Goal: Information Seeking & Learning: Learn about a topic

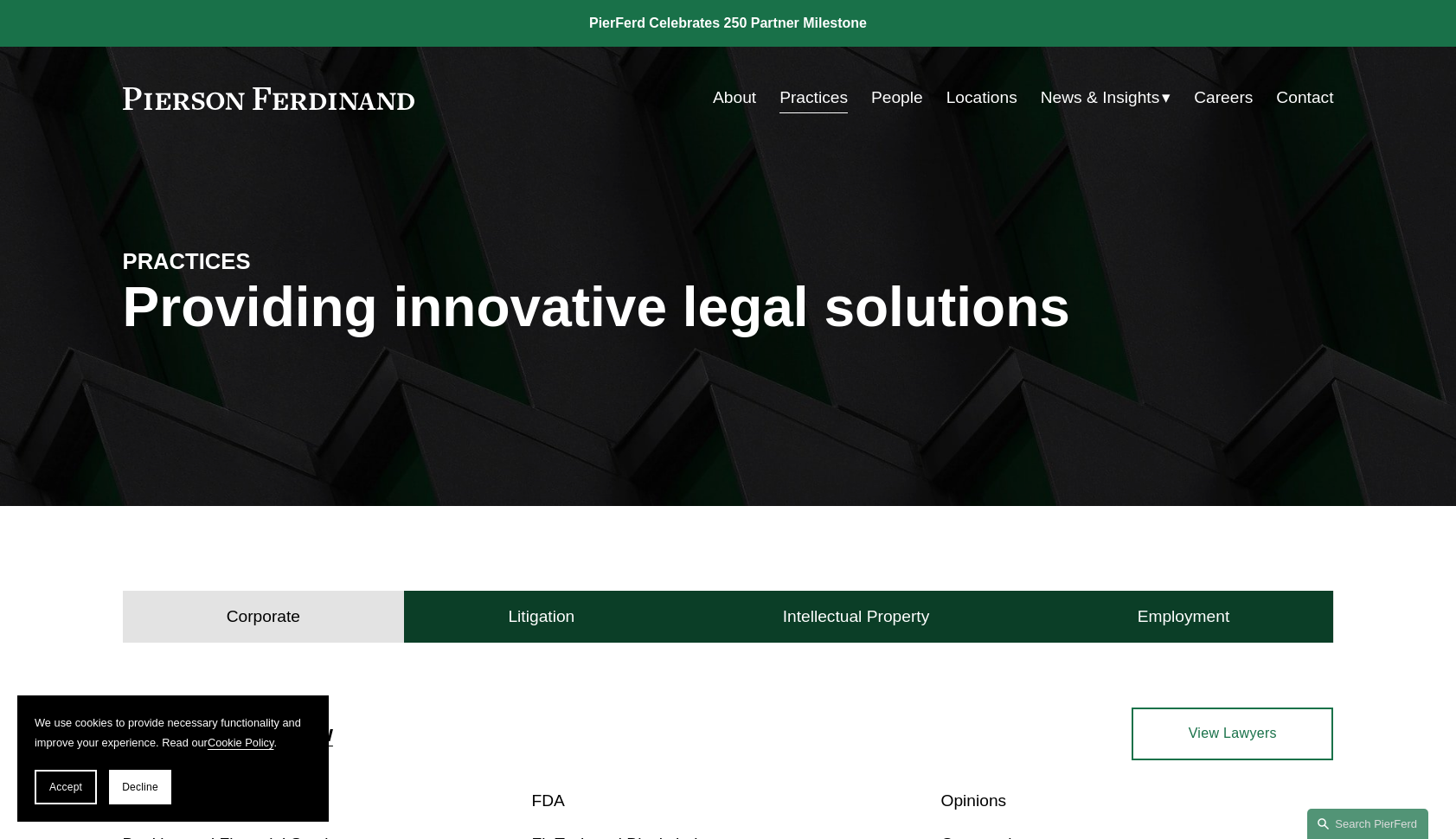
click at [1351, 607] on div "Corporate Litigation Intellectual Property Employment" at bounding box center [728, 613] width 1456 height 59
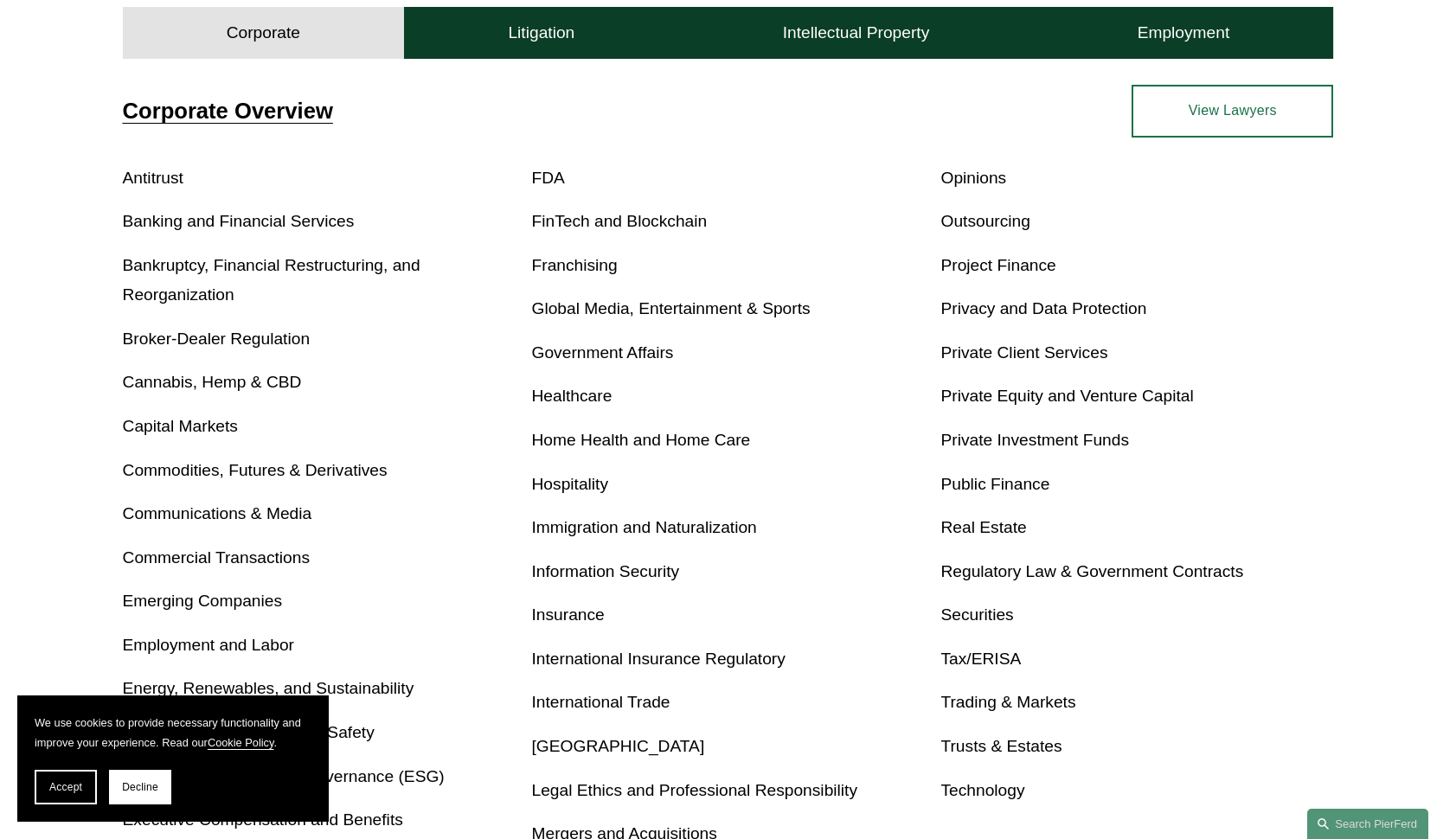
scroll to position [658, 0]
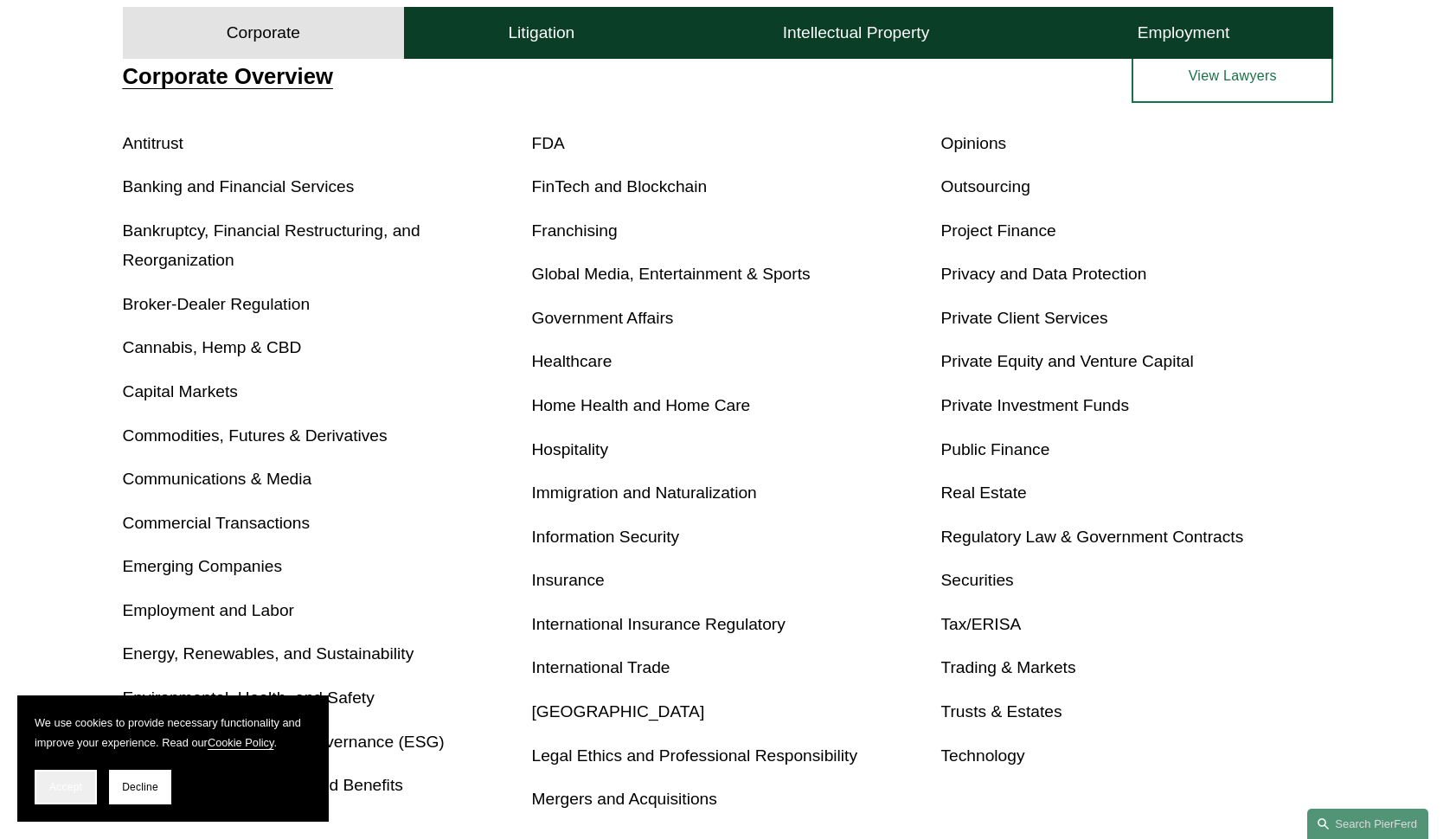
click at [69, 780] on button "Accept" at bounding box center [65, 786] width 62 height 34
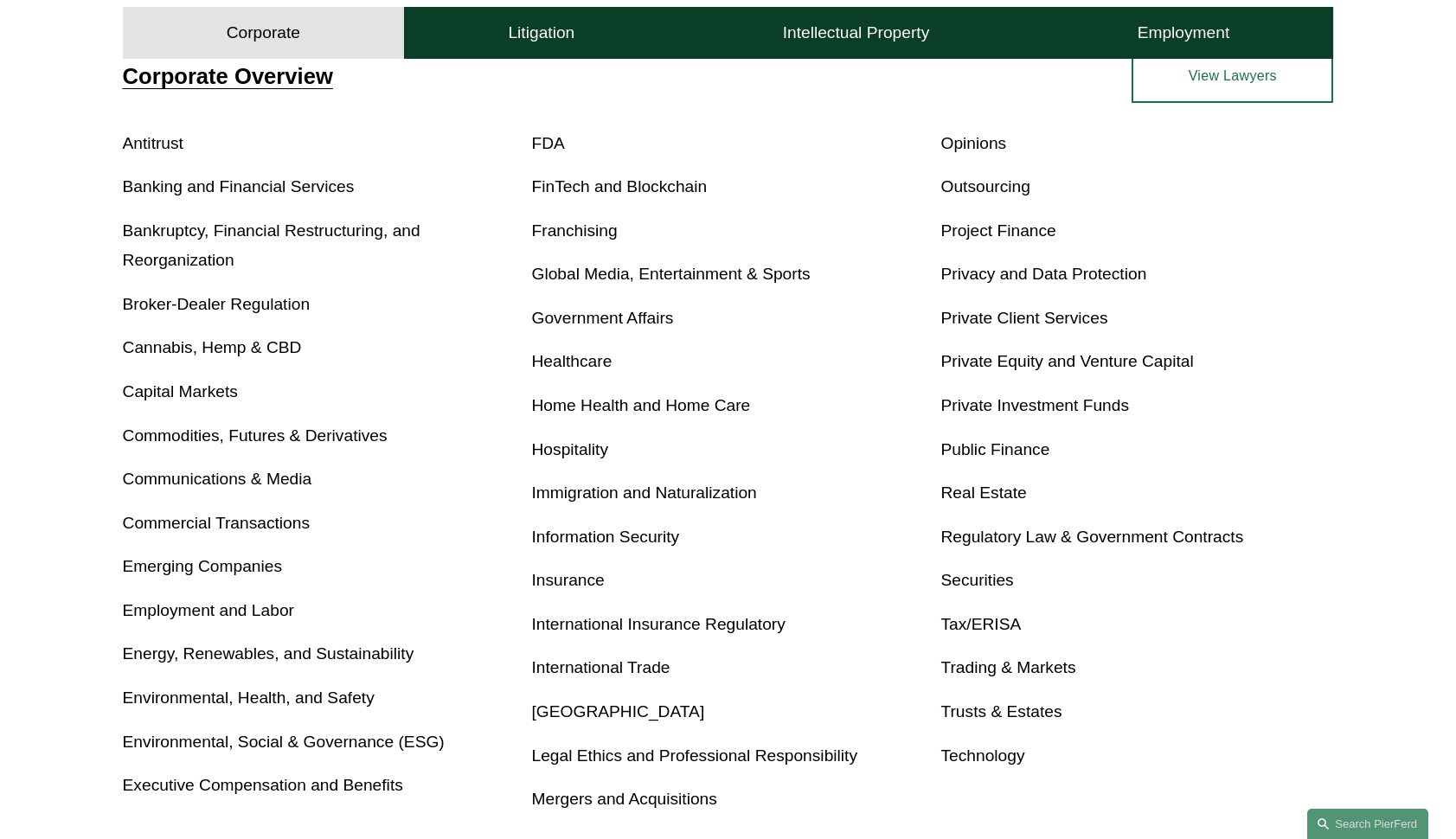
click at [981, 273] on link "Privacy and Data Protection" at bounding box center [1043, 274] width 206 height 19
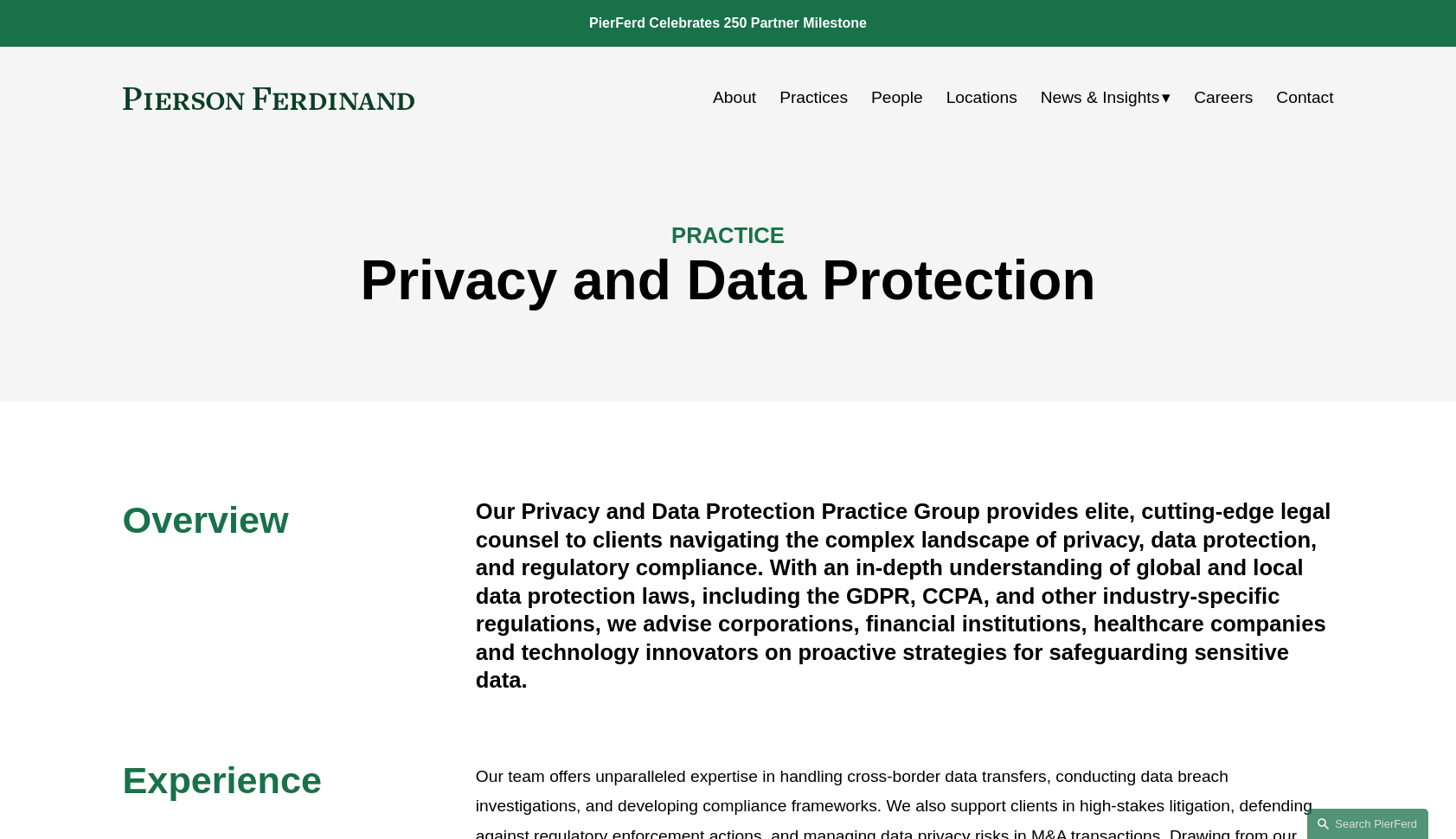
click at [1270, 480] on div "Overview Our Privacy and Data Protection Practice Group provides elite, cutting…" at bounding box center [728, 758] width 1456 height 713
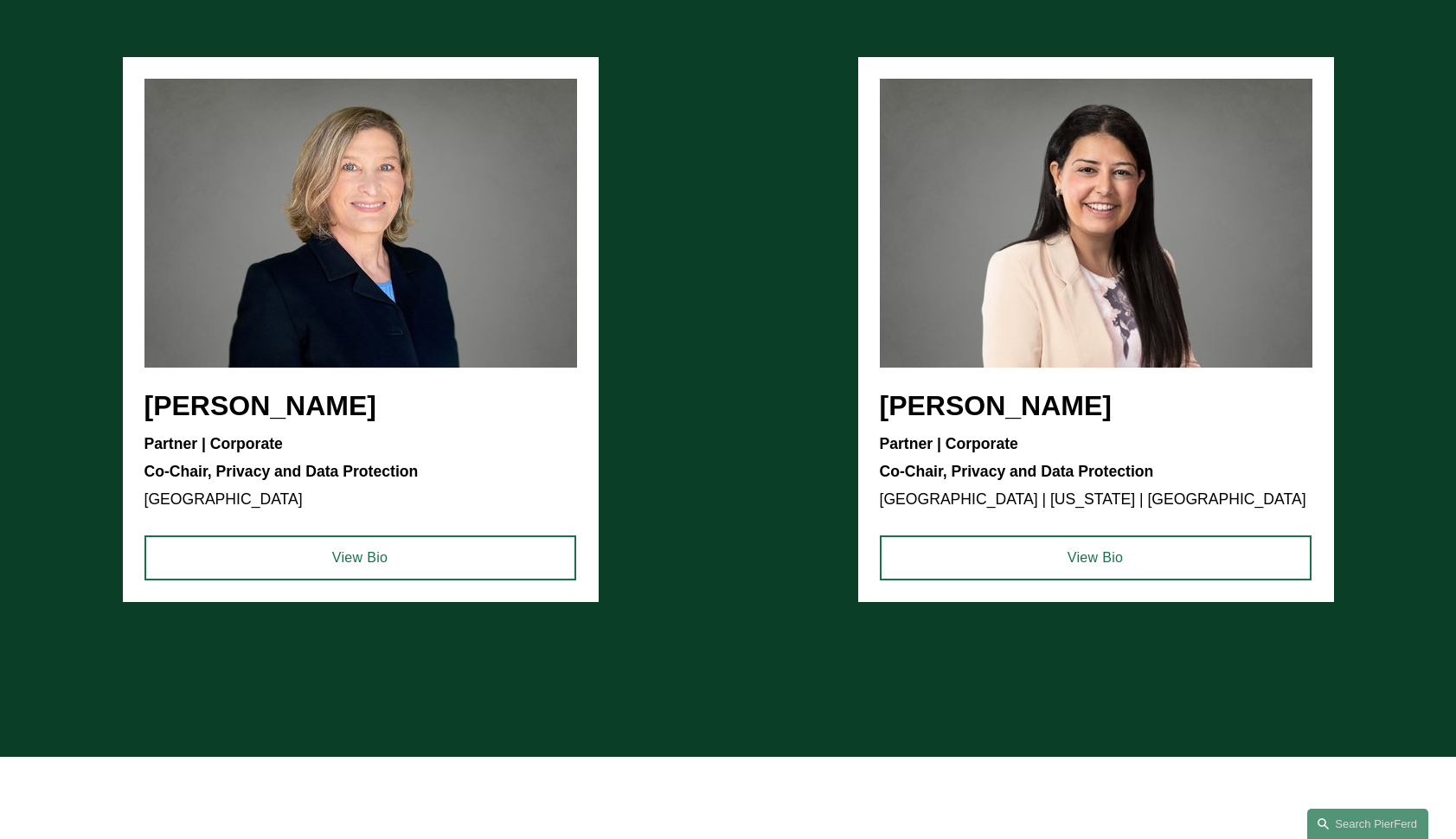
scroll to position [1314, 0]
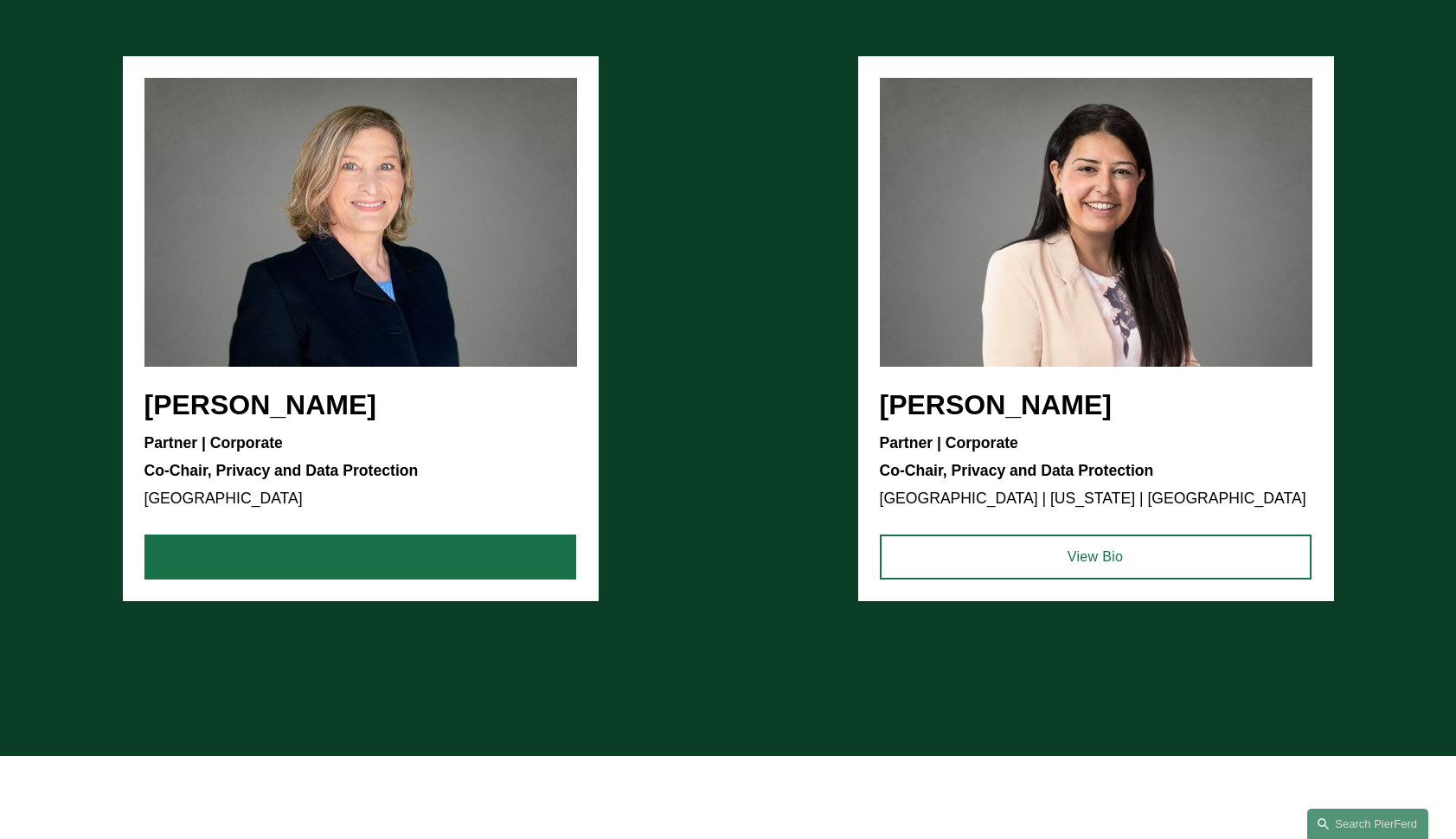
click at [344, 568] on link "View Bio" at bounding box center [360, 557] width 432 height 45
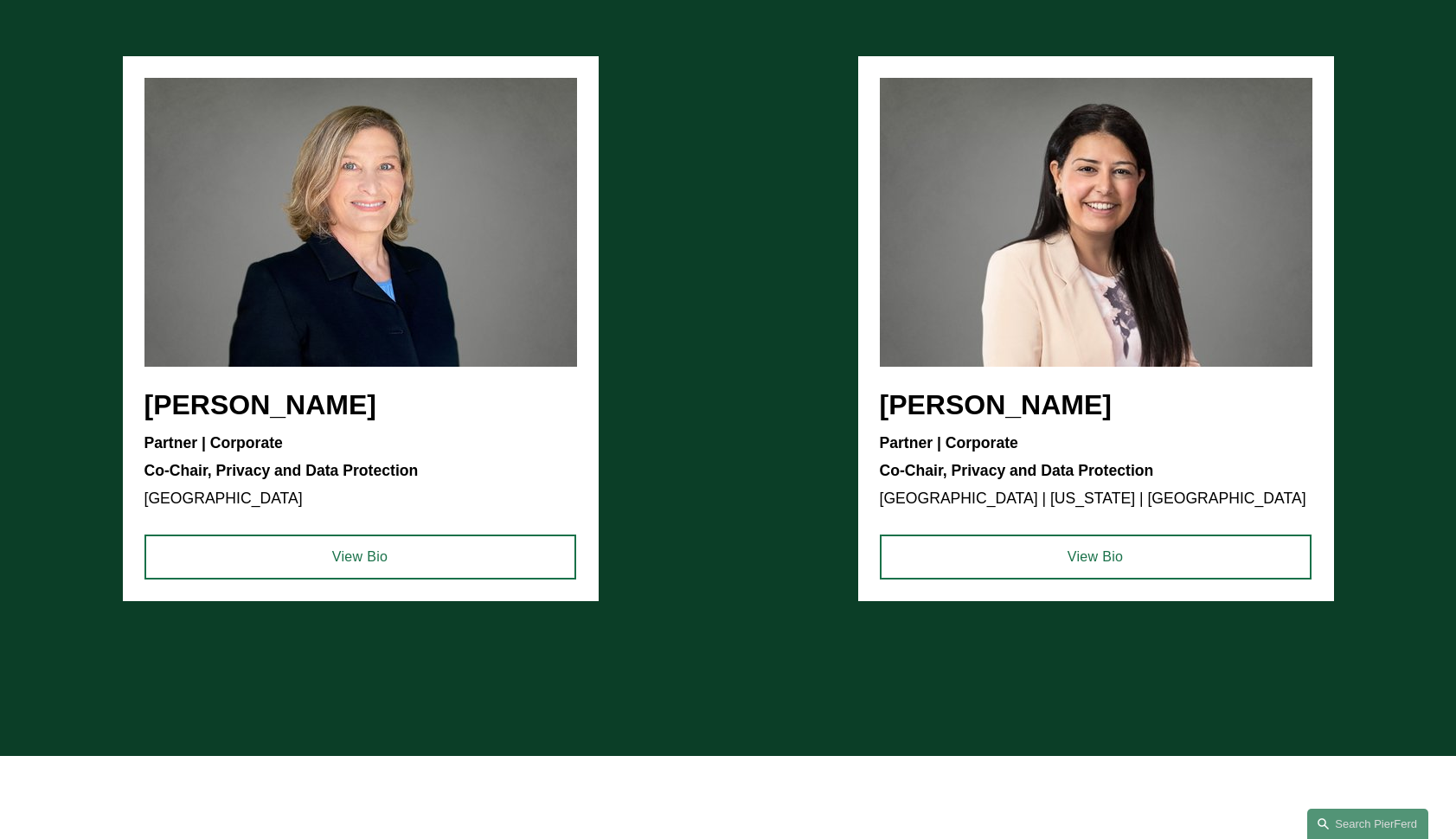
click at [1014, 277] on ul "Kimberly Dempsey Booher Partner | Corporate Co-Chair, Privacy and Data Protecti…" at bounding box center [728, 328] width 1211 height 545
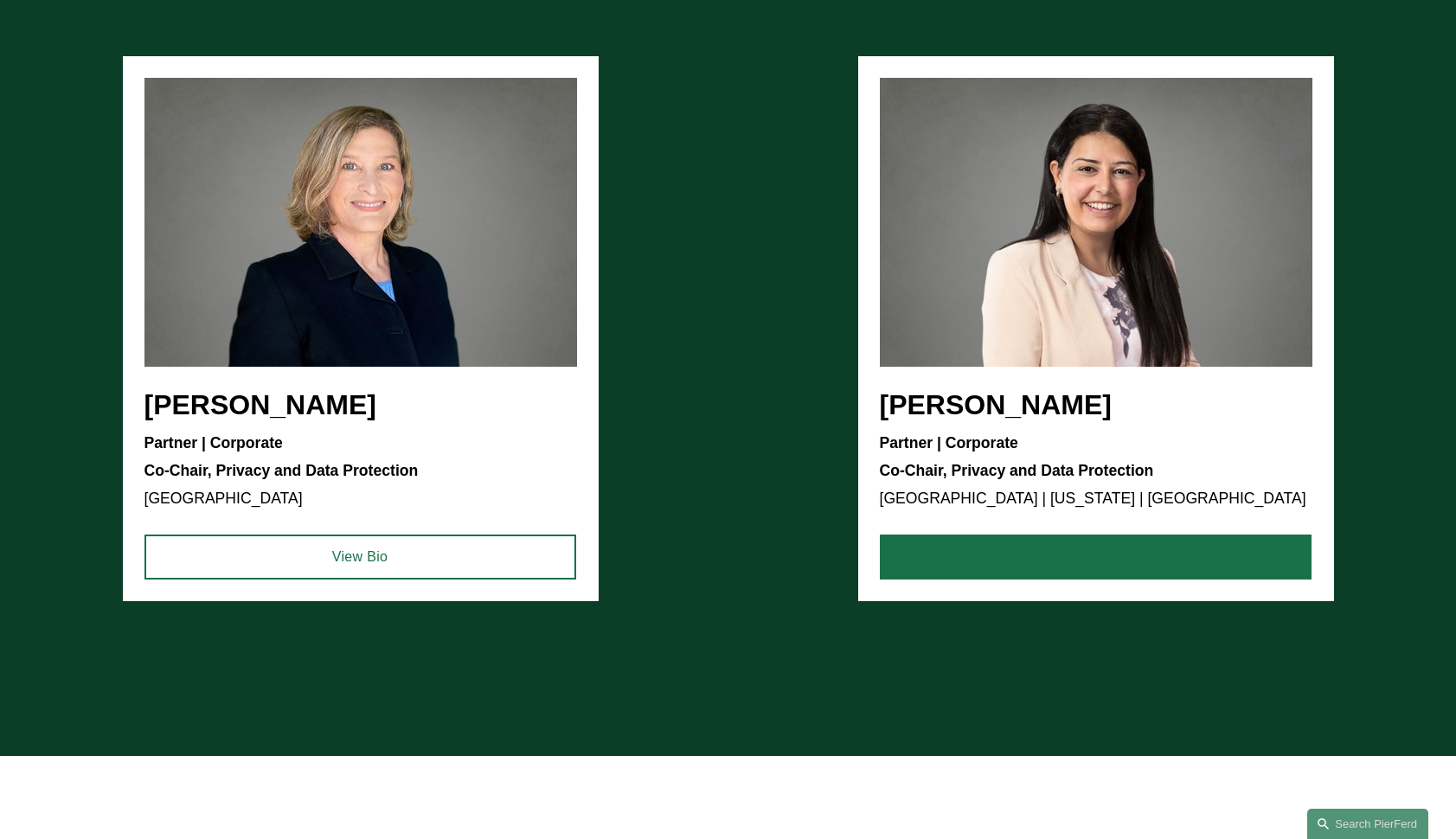
click at [1101, 546] on link "View Bio" at bounding box center [1095, 557] width 432 height 45
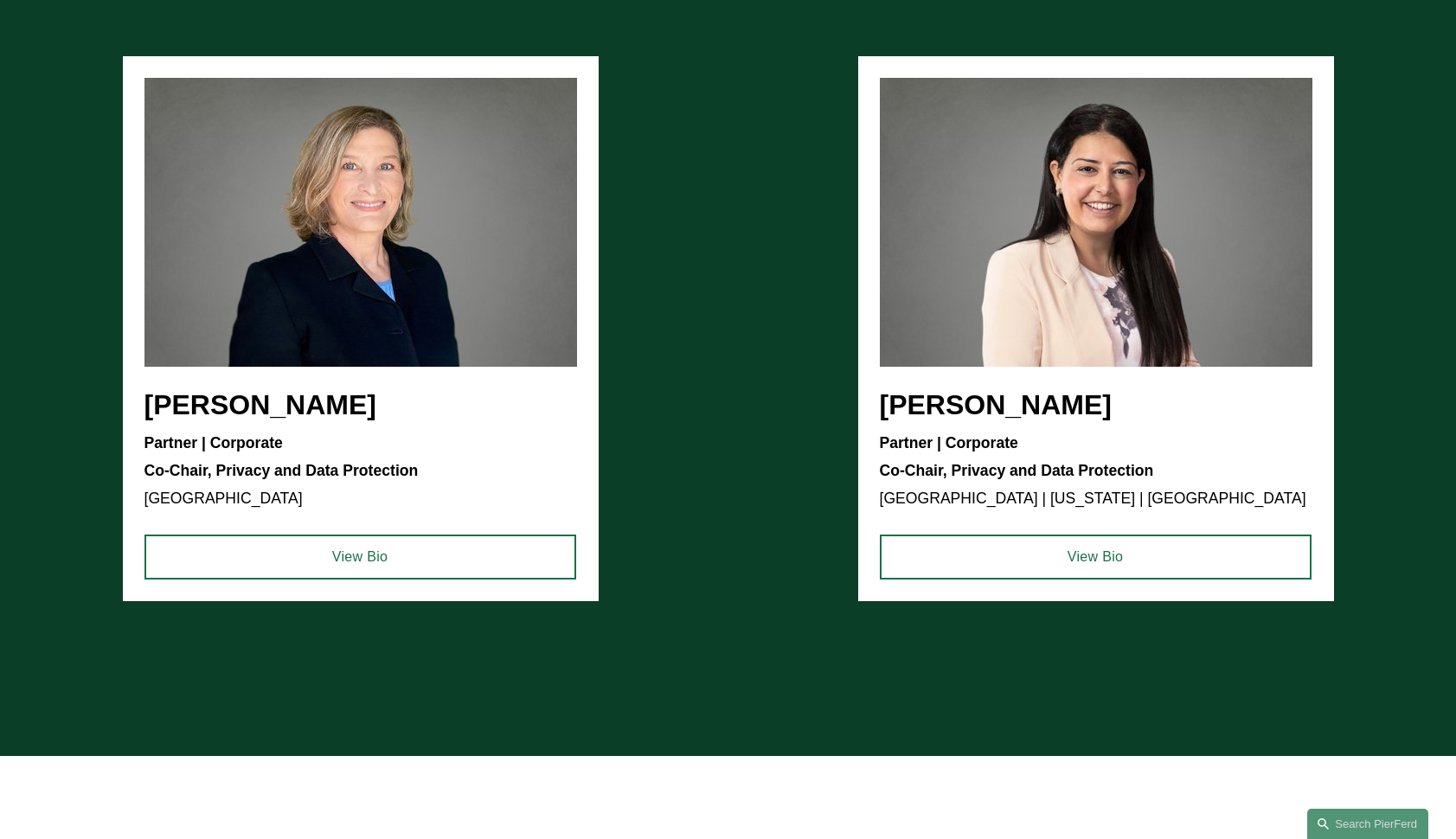
click at [817, 309] on ul "Kimberly Dempsey Booher Partner | Corporate Co-Chair, Privacy and Data Protecti…" at bounding box center [728, 328] width 1211 height 545
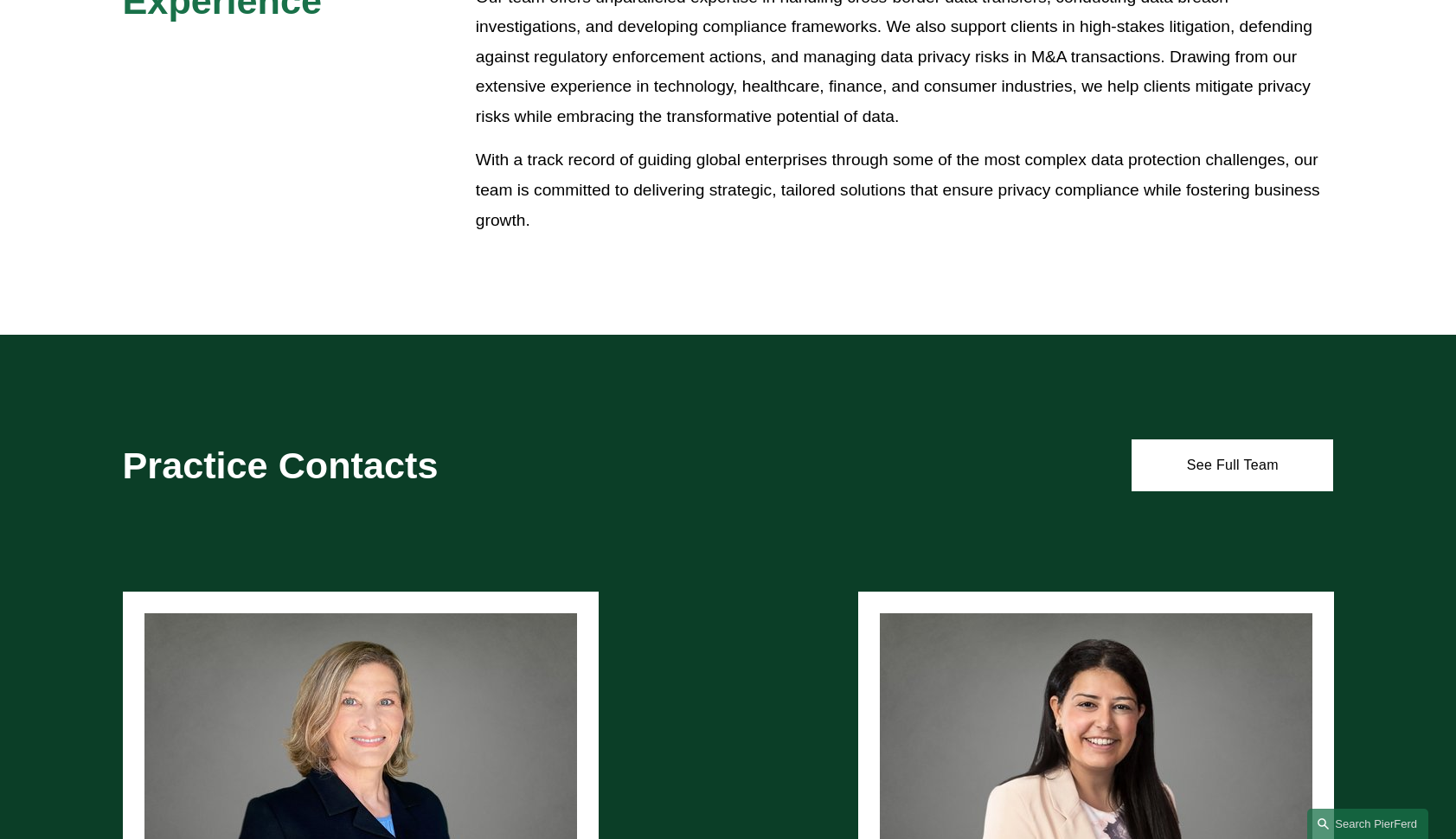
scroll to position [726, 0]
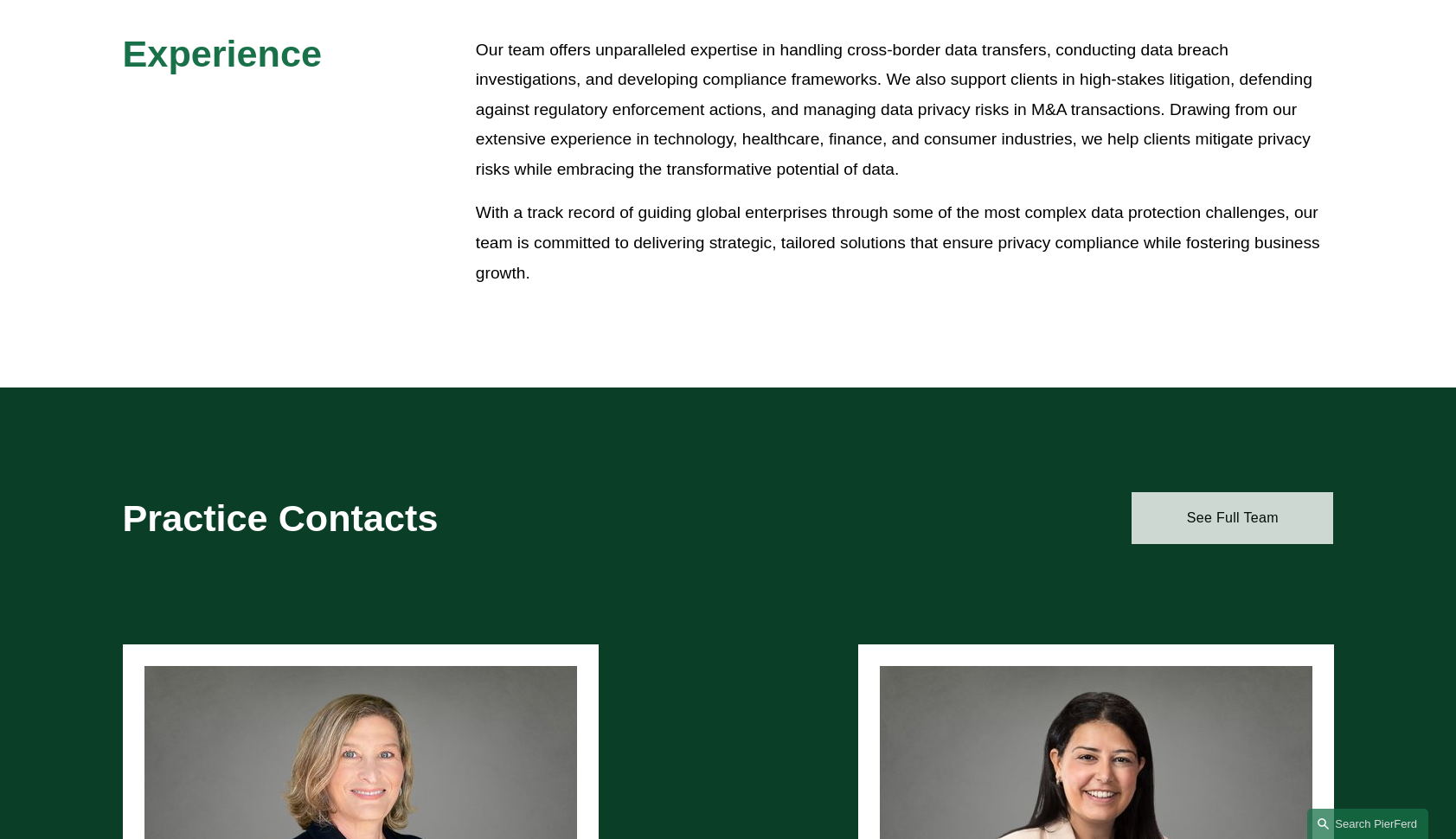
click at [1252, 528] on link "See Full Team" at bounding box center [1232, 518] width 202 height 52
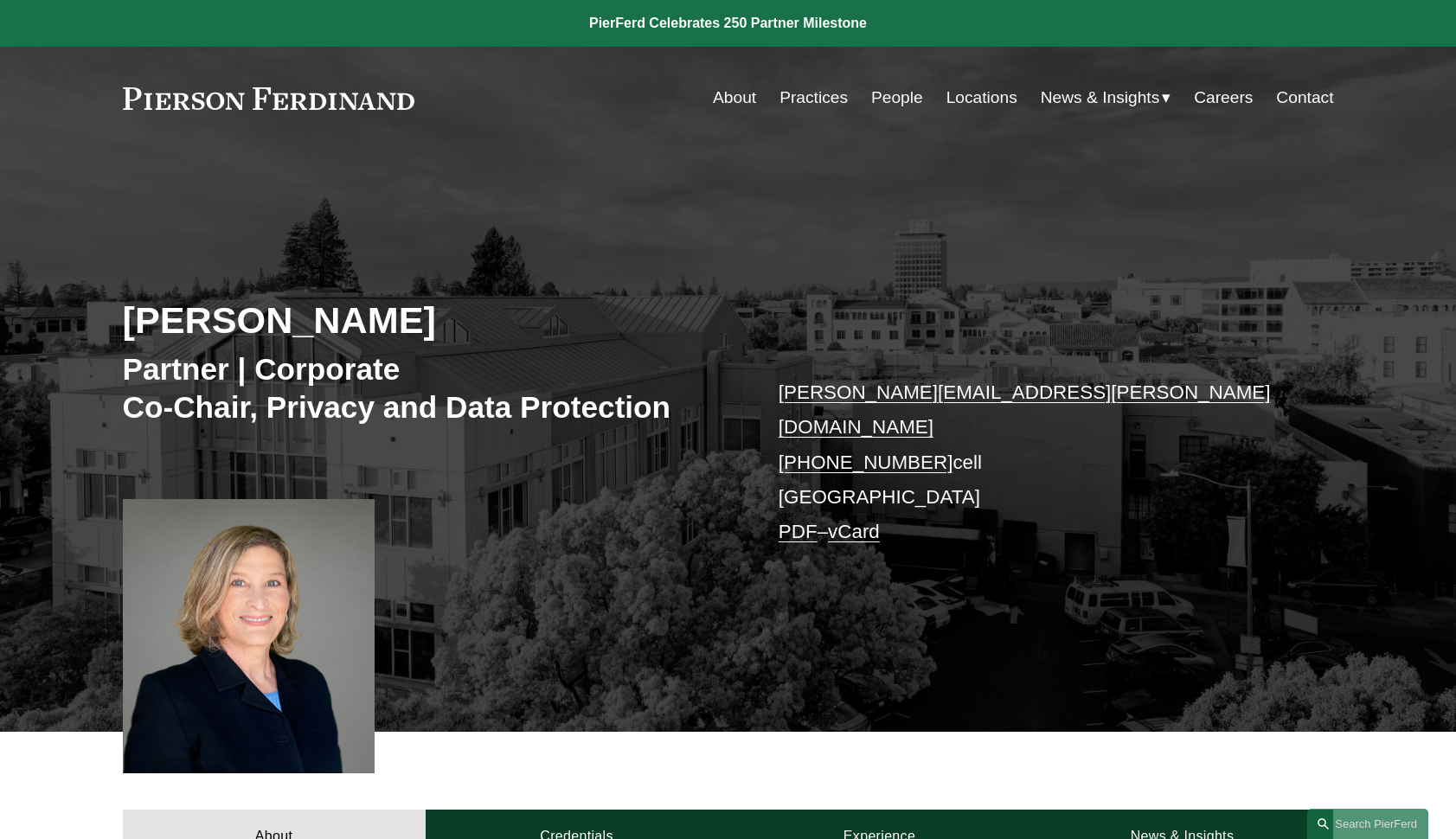
click at [1120, 267] on div "[PERSON_NAME] Partner | Corporate Co-Chair, Privacy and Data Protection [PERSON…" at bounding box center [728, 463] width 1456 height 539
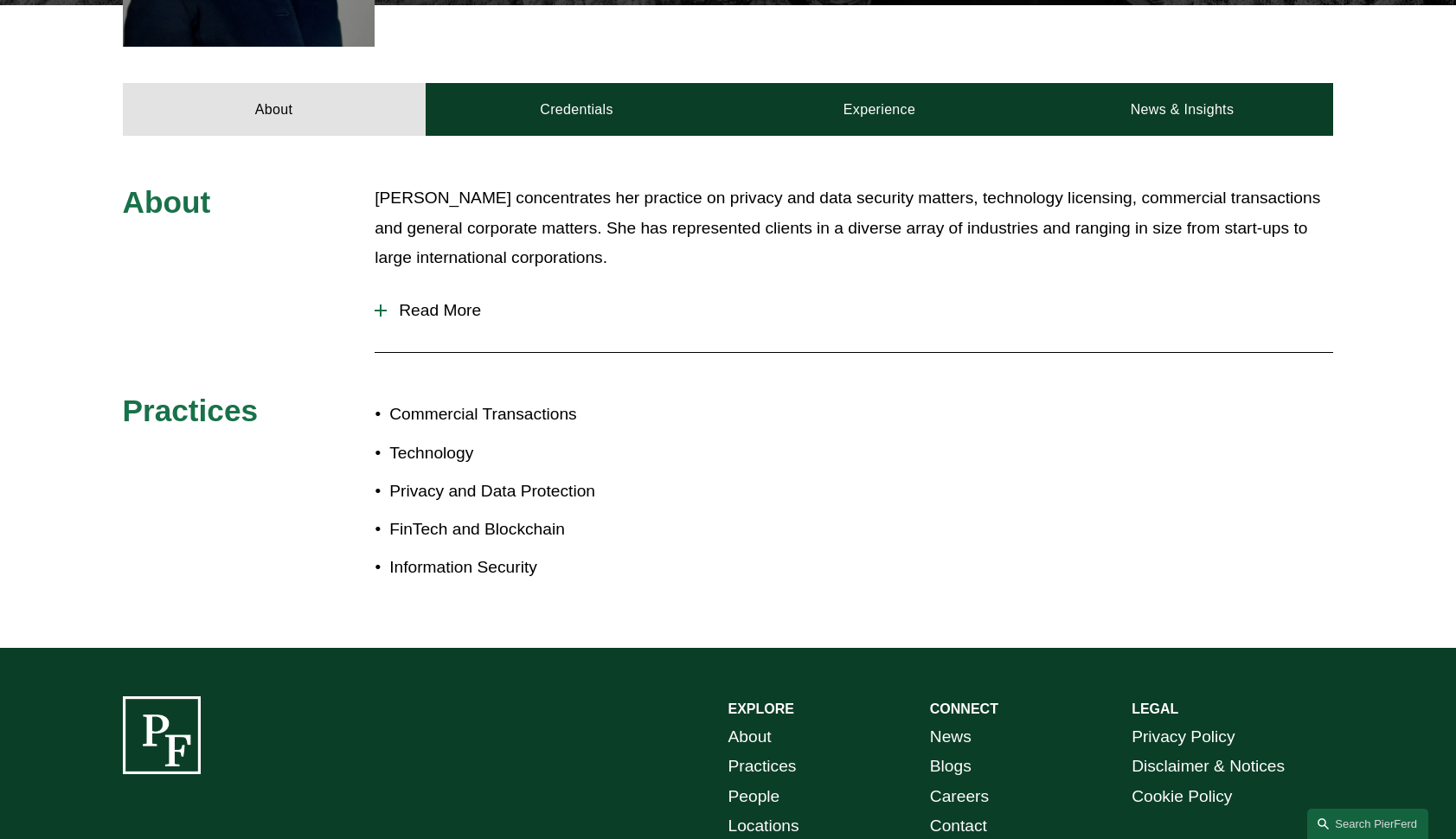
scroll to position [761, 0]
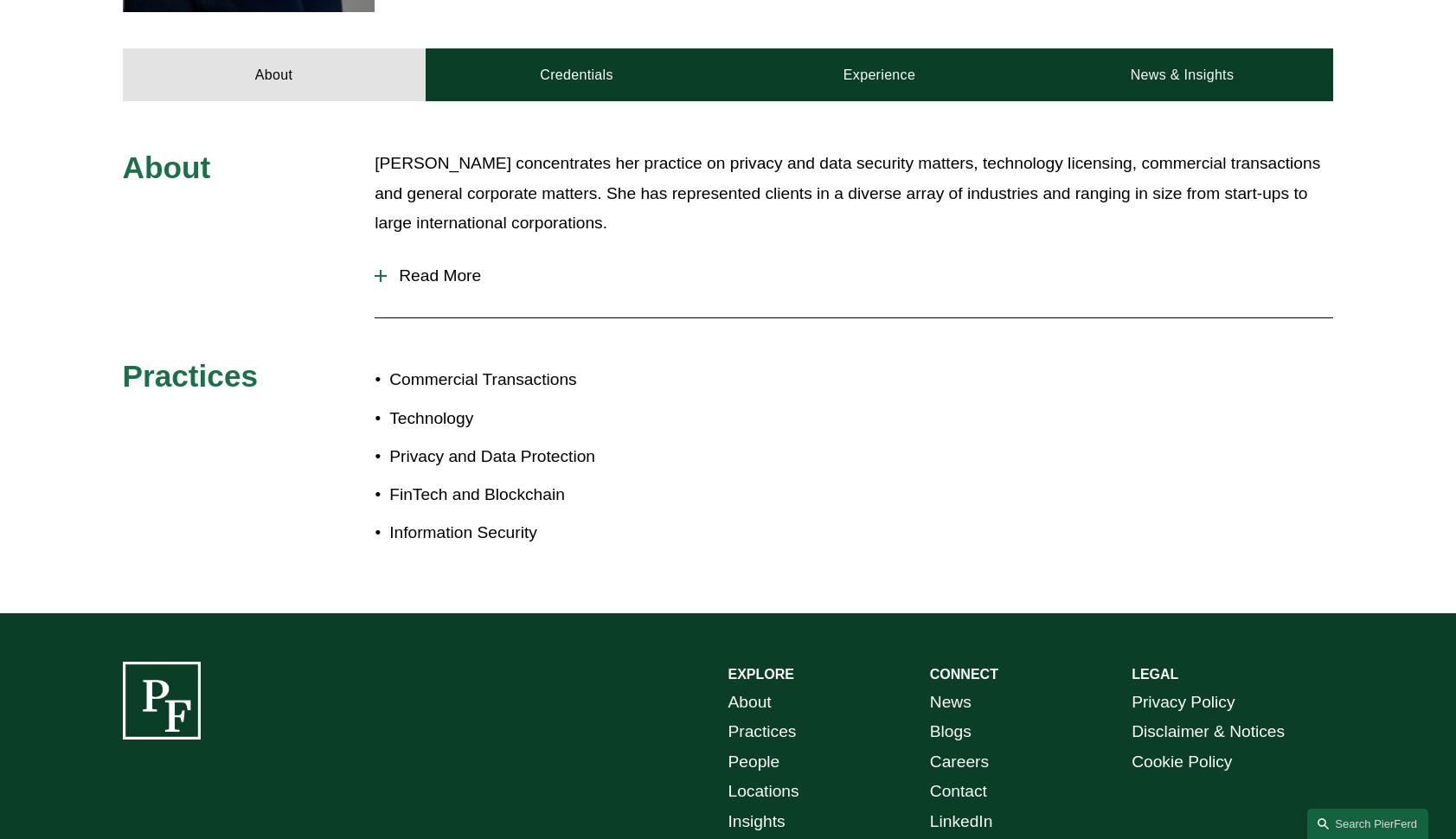
click at [418, 266] on span "Read More" at bounding box center [859, 276] width 946 height 19
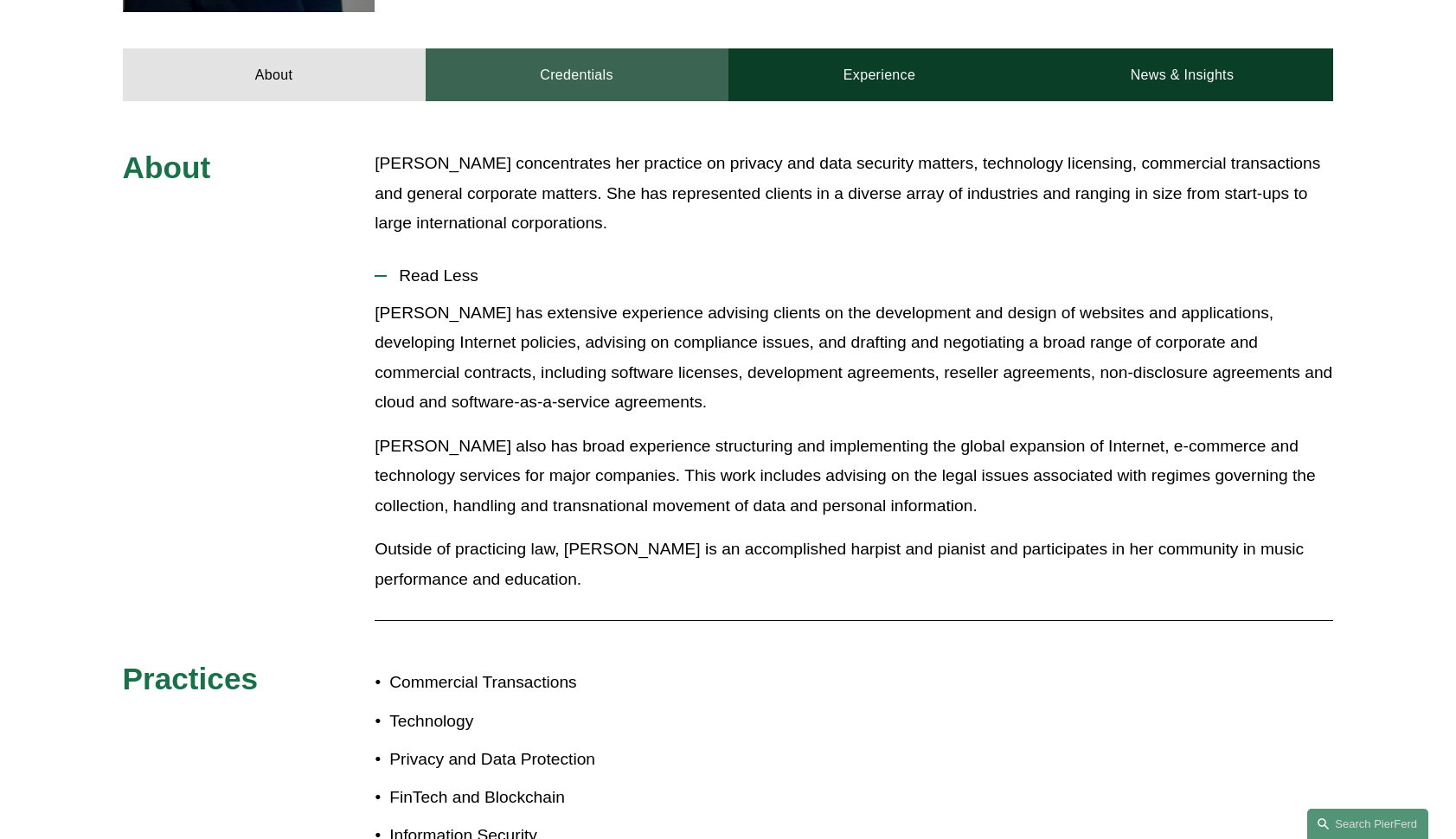
click at [596, 48] on link "Credentials" at bounding box center [576, 74] width 302 height 52
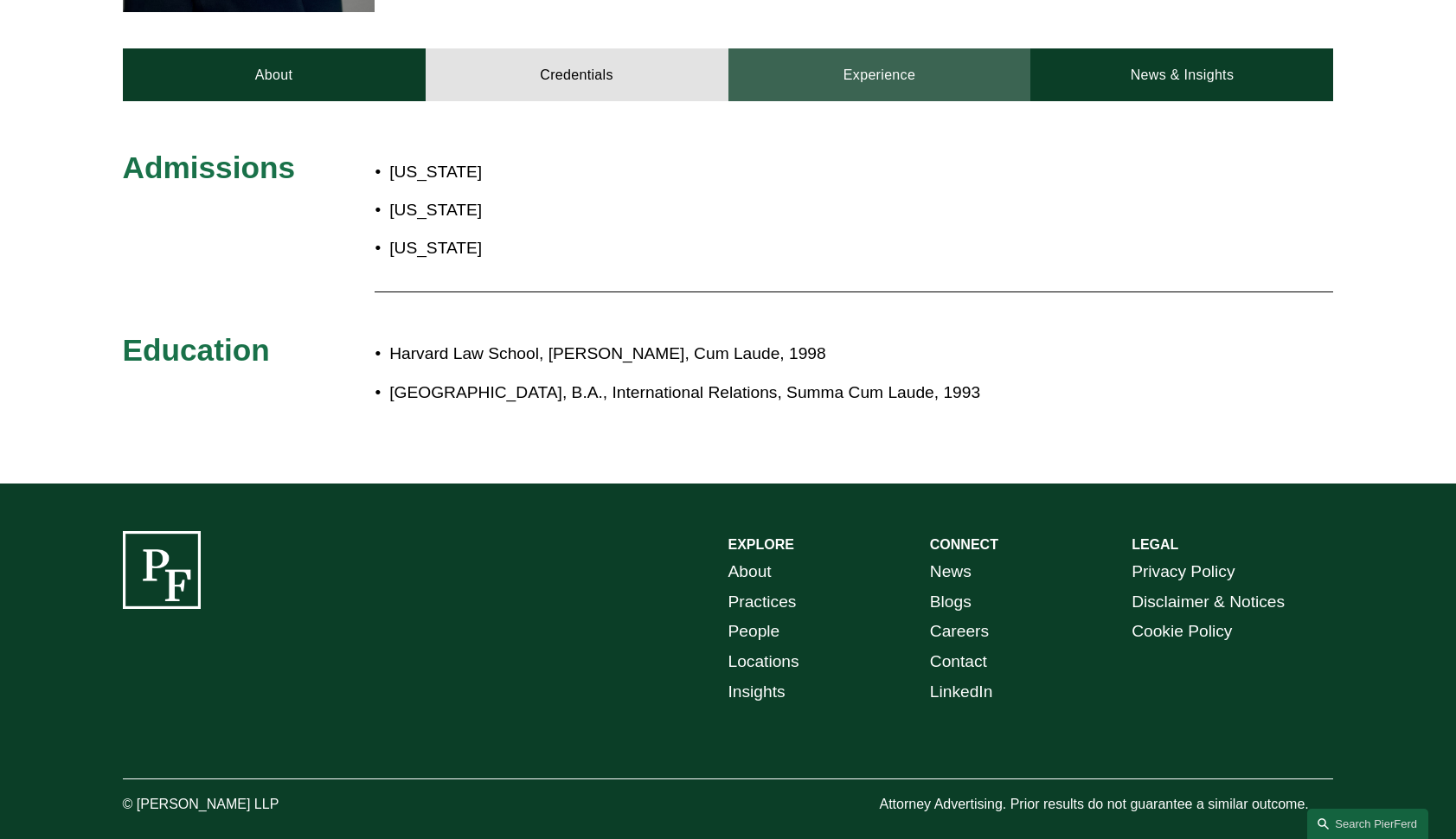
click at [914, 49] on link "Experience" at bounding box center [879, 74] width 302 height 52
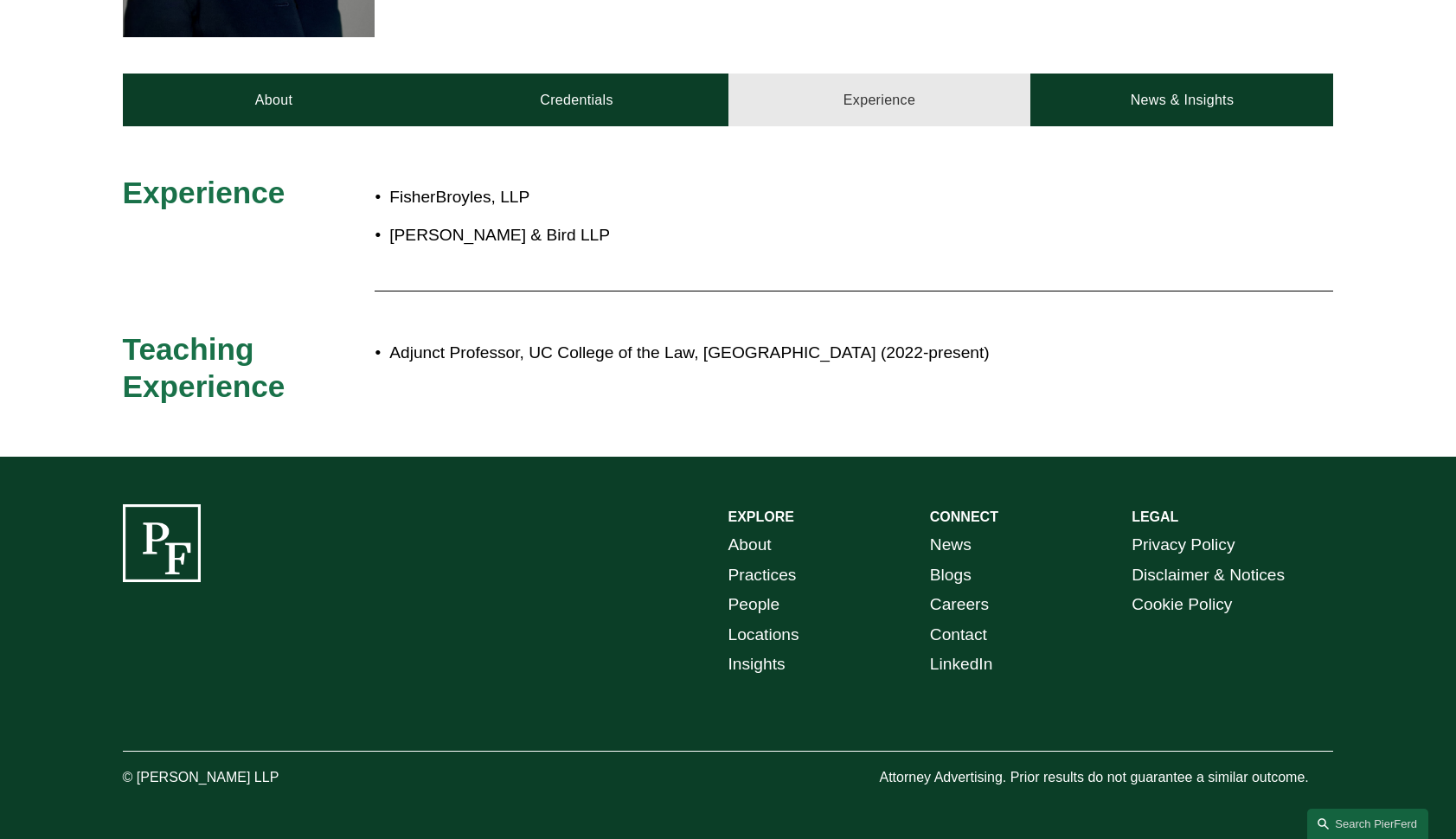
scroll to position [718, 0]
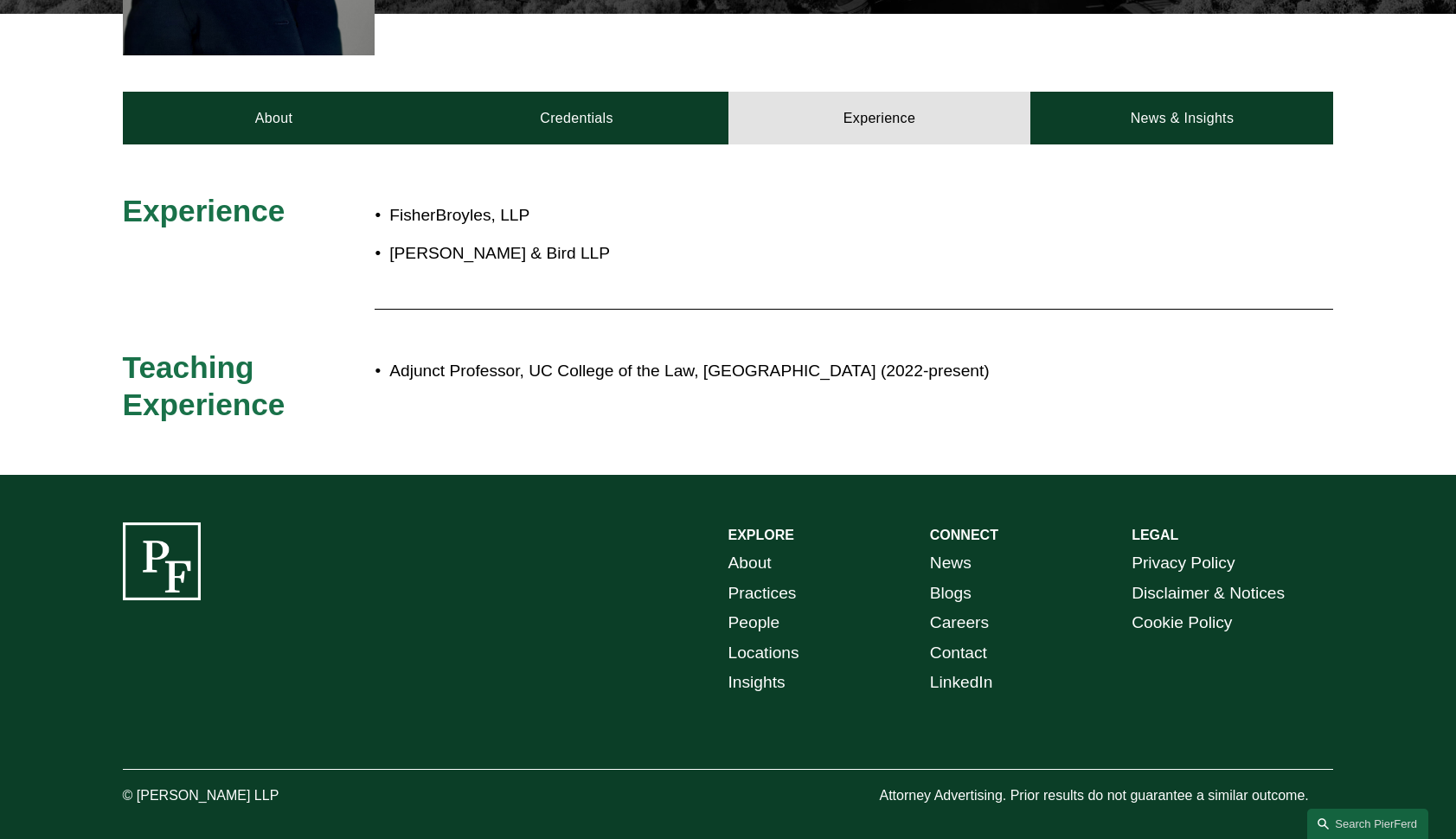
click at [1130, 253] on div "FisherBroyles, LLP Alston & Bird LLP" at bounding box center [778, 235] width 807 height 85
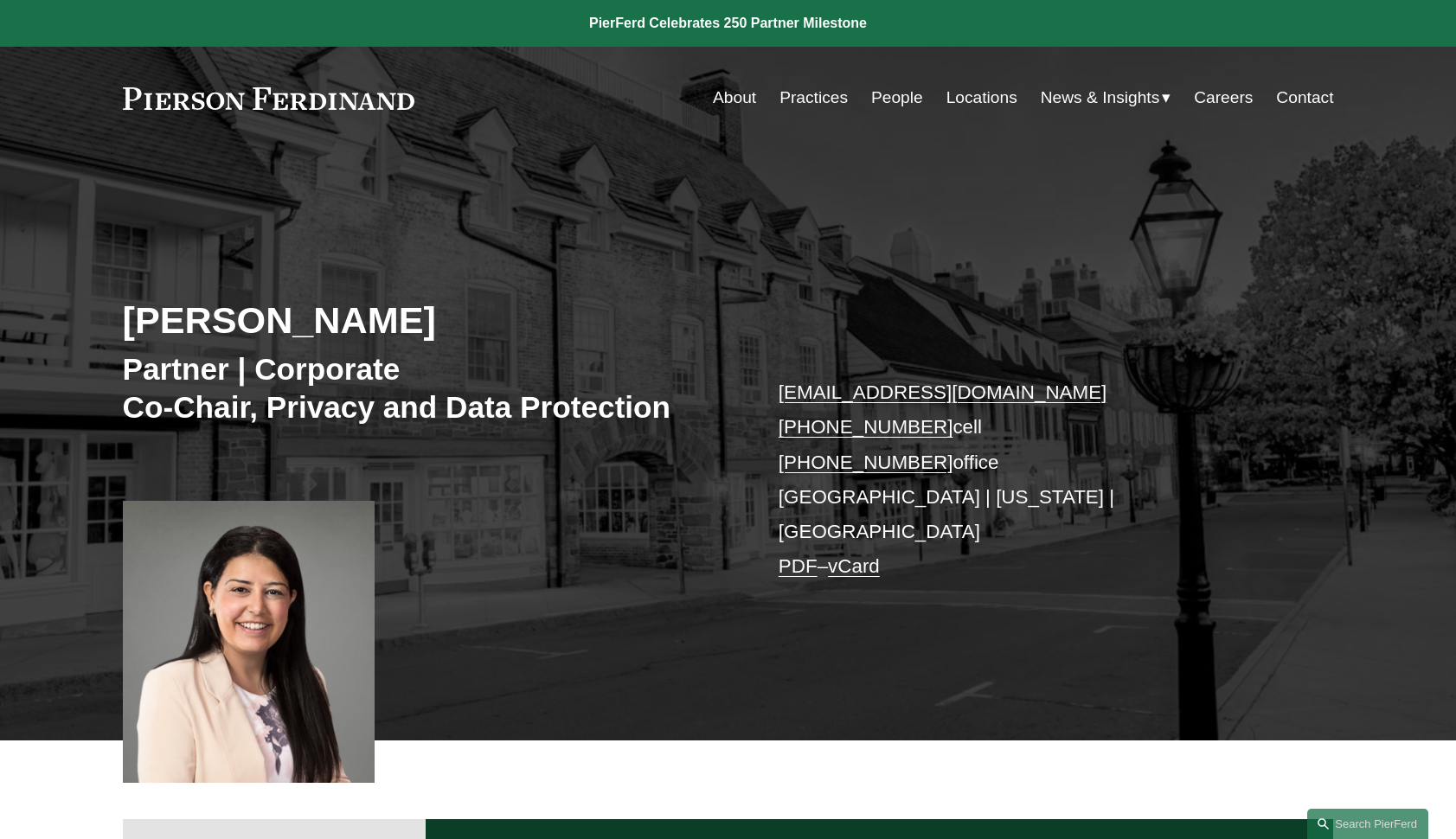
click at [556, 586] on div "Maryam Meseha Partner | Corporate Co-Chair, Privacy and Data Protection maryam.…" at bounding box center [728, 467] width 1456 height 548
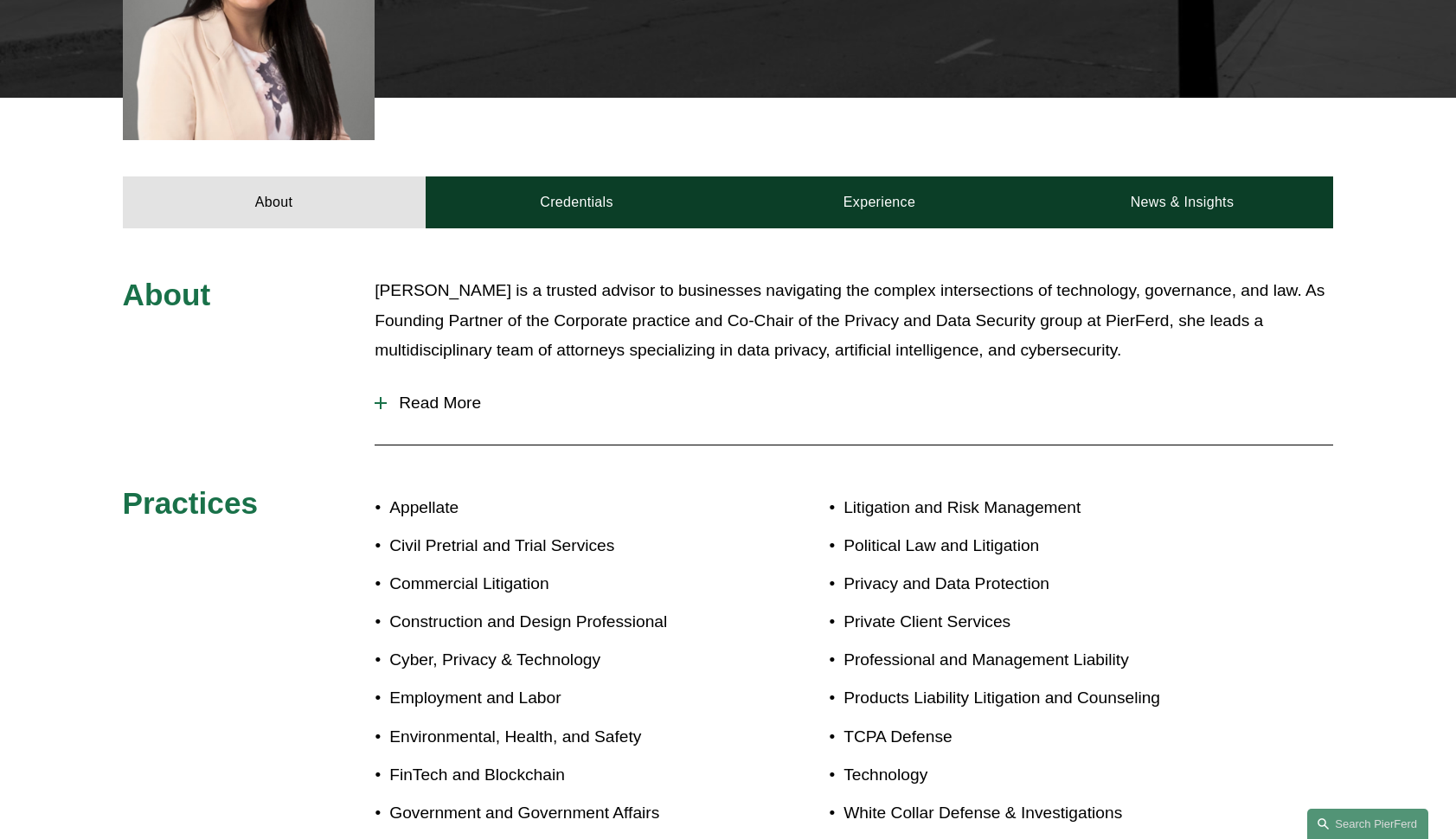
scroll to position [658, 0]
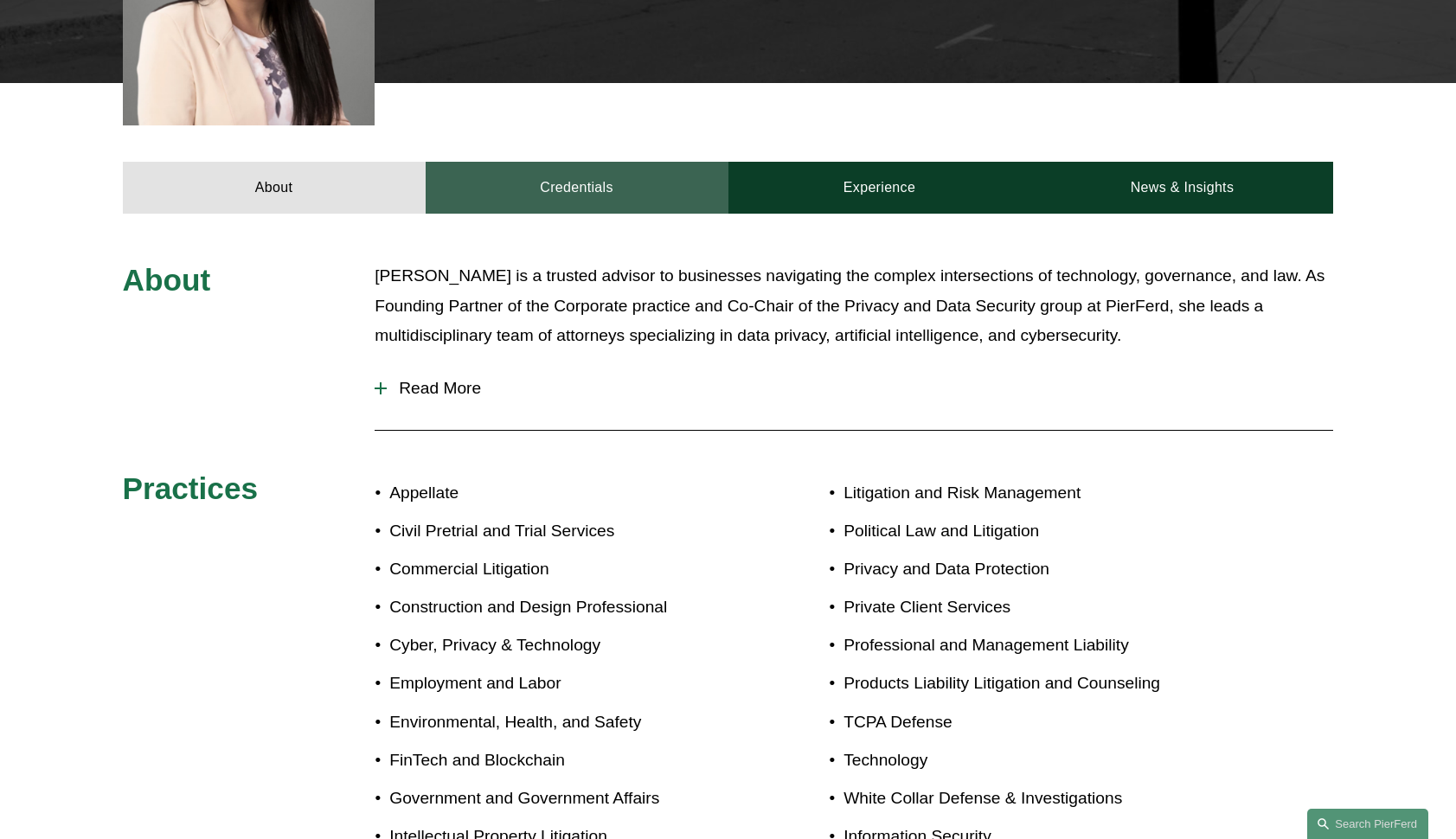
click at [559, 169] on link "Credentials" at bounding box center [576, 188] width 302 height 52
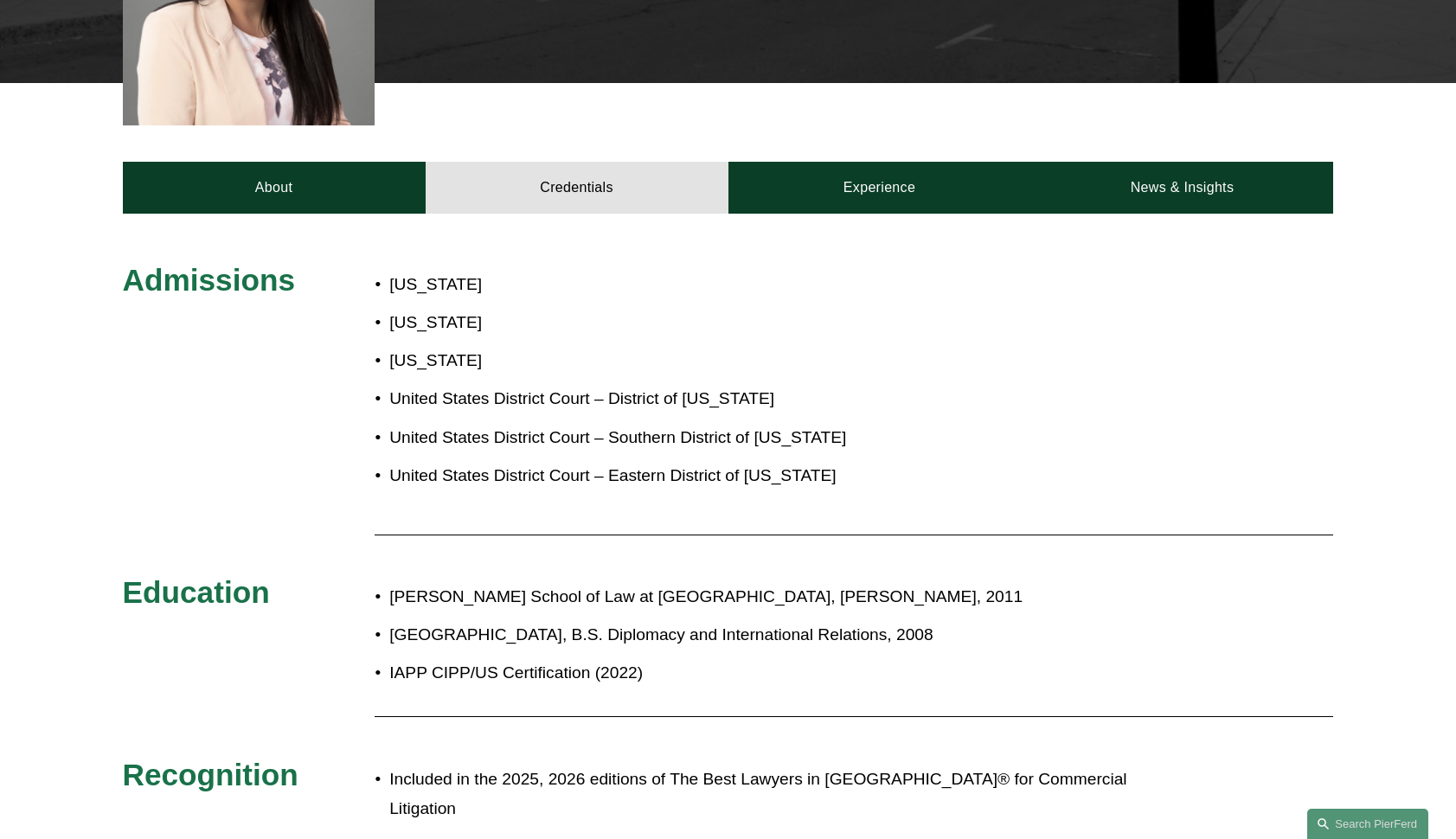
click at [673, 620] on p "Seton Hall University, B.S. Diplomacy and International Relations, 2008" at bounding box center [785, 635] width 793 height 31
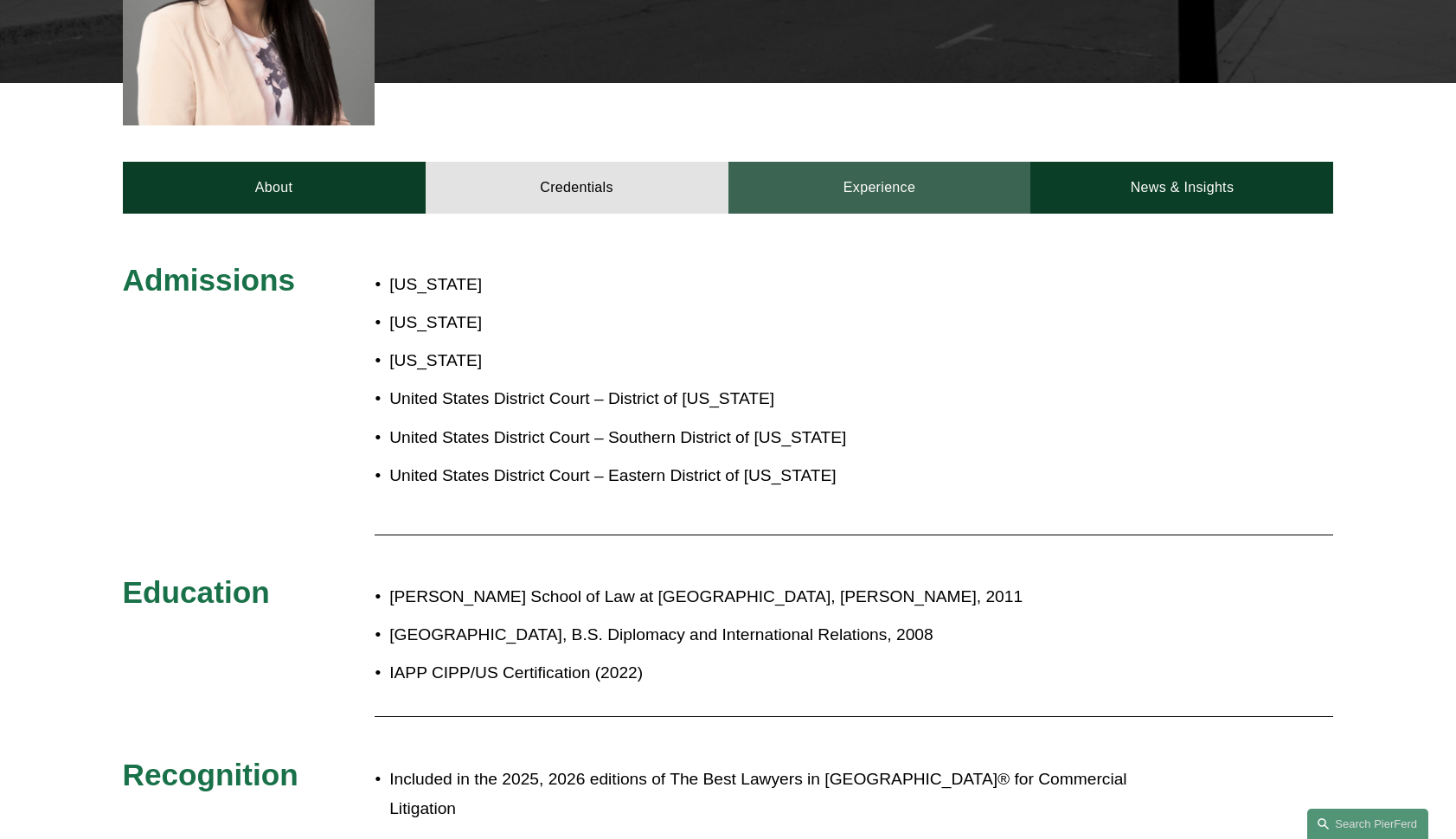
click at [827, 162] on link "Experience" at bounding box center [879, 188] width 302 height 52
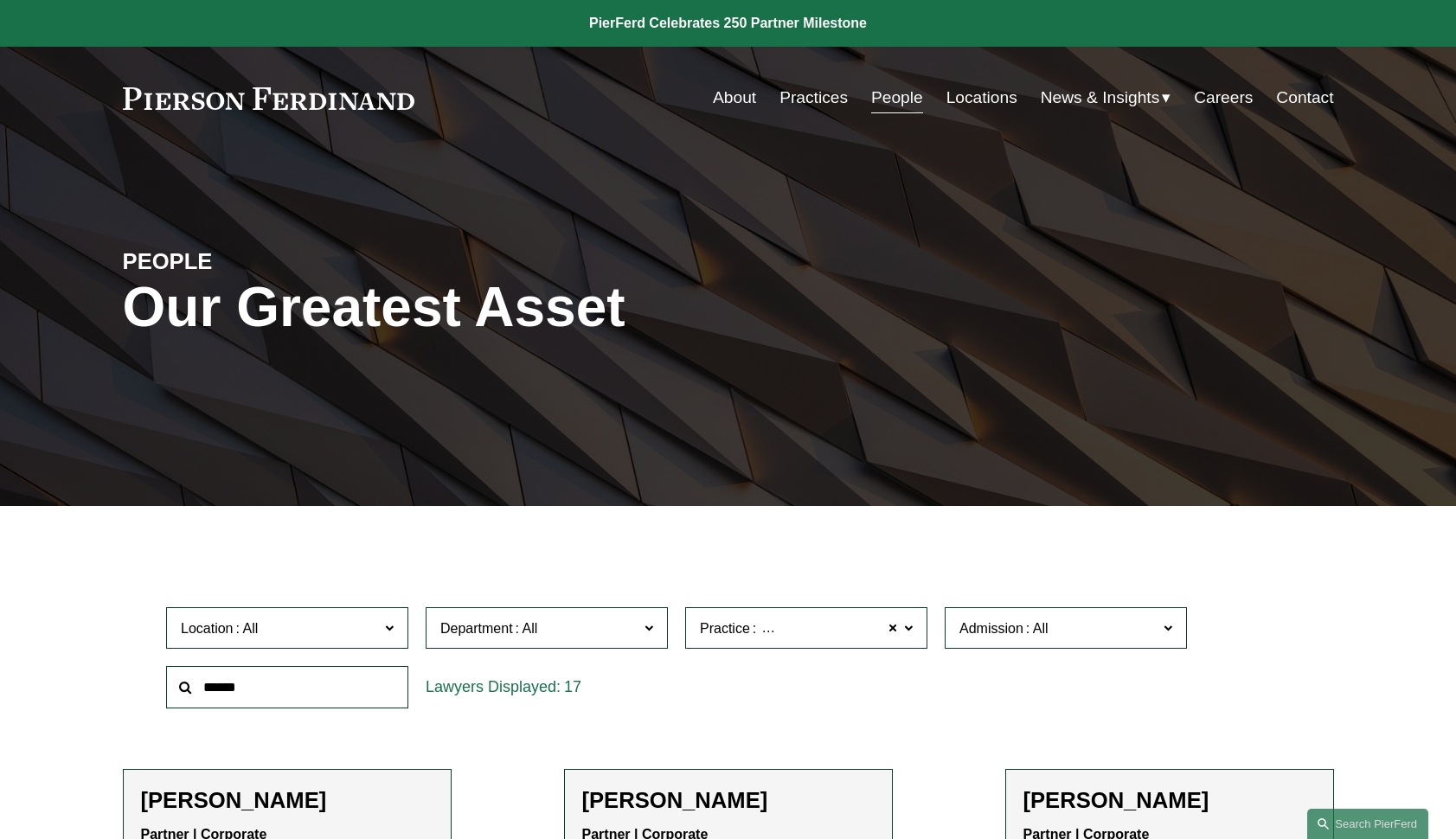
click at [913, 621] on label "Practice Privacy and Data Protection" at bounding box center [807, 628] width 242 height 43
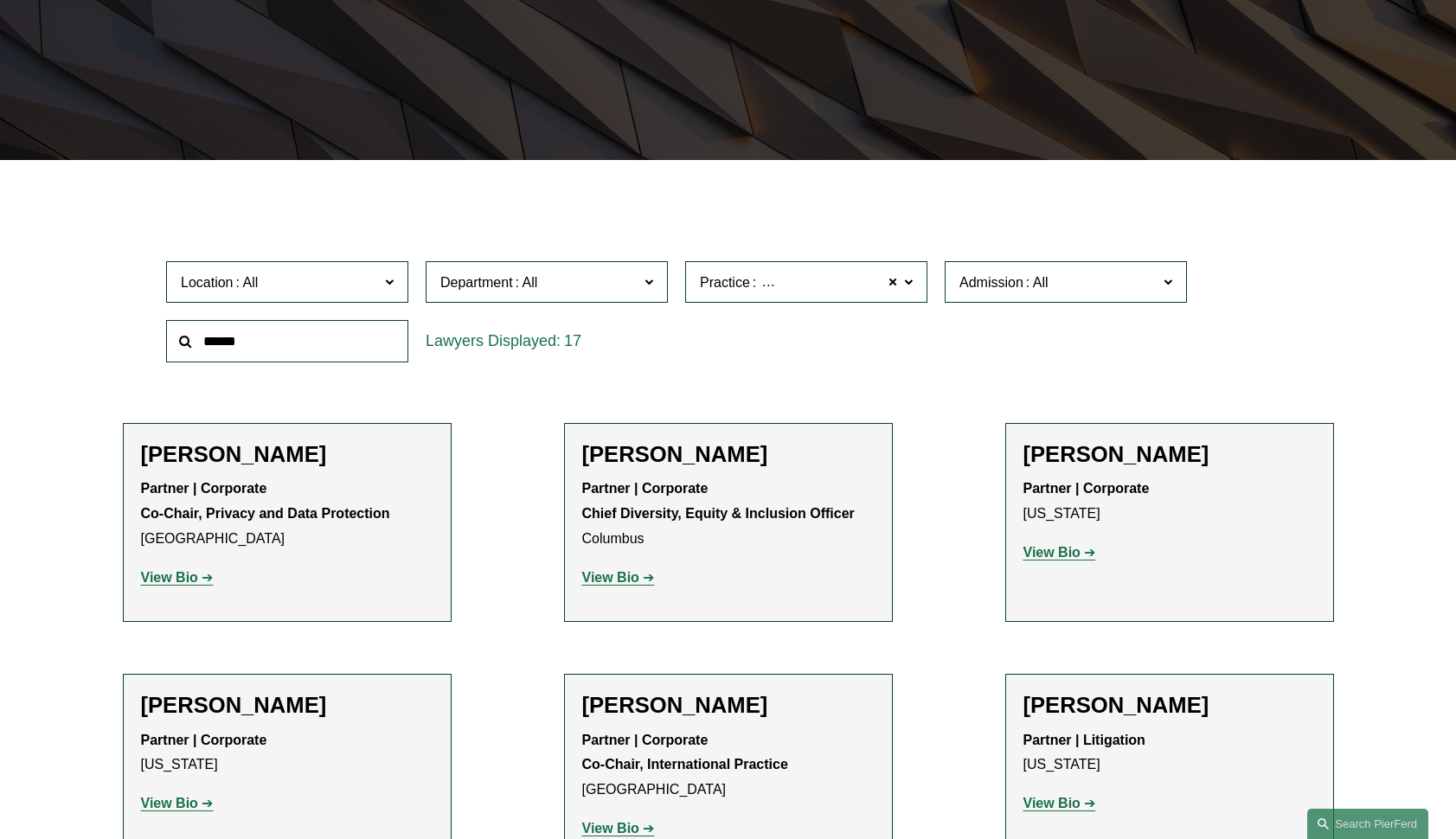
scroll to position [10, 0]
click at [0, 0] on link "Antitrust Counseling" at bounding box center [0, 0] width 0 height 0
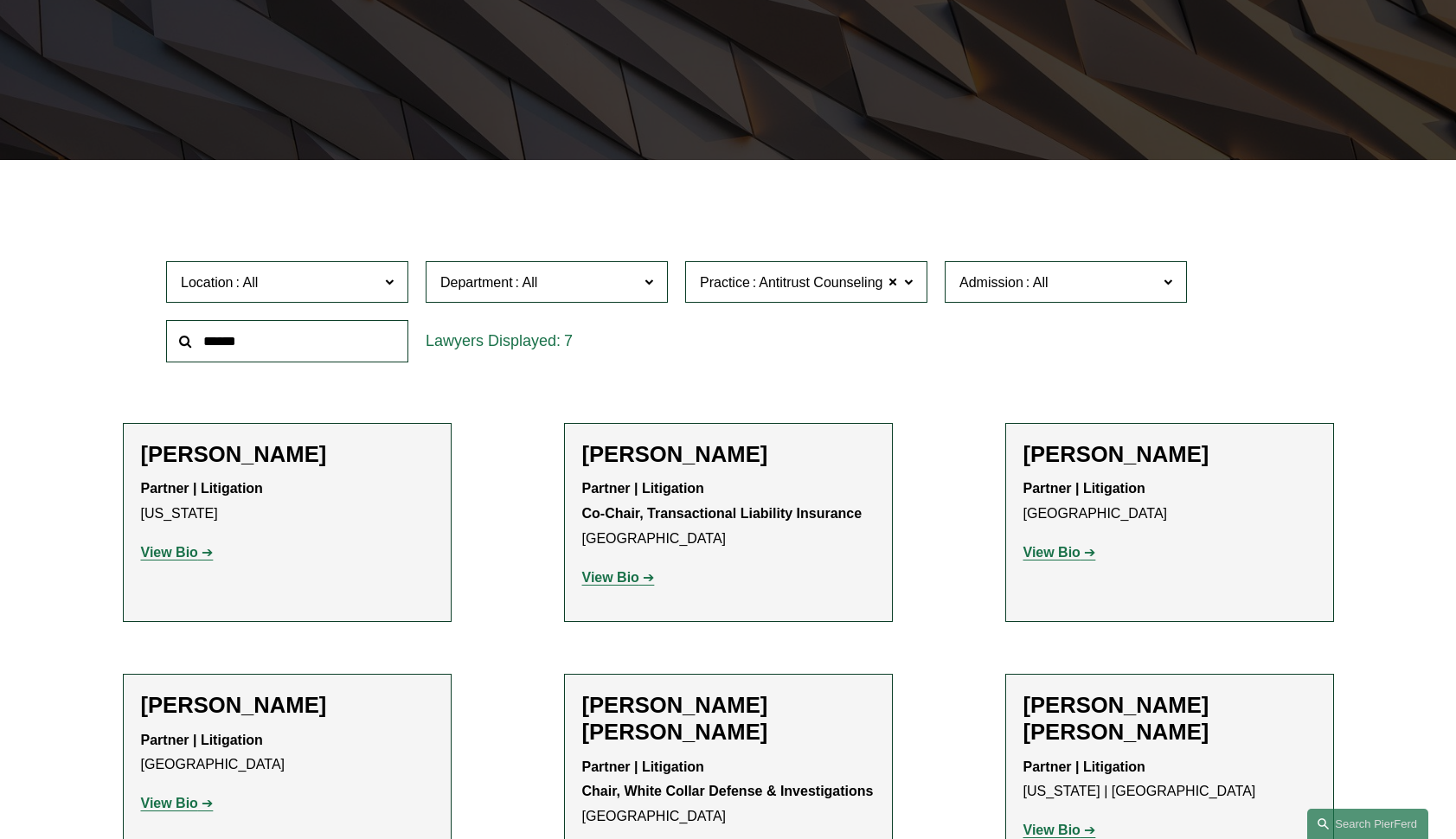
click at [908, 281] on span at bounding box center [907, 281] width 8 height 22
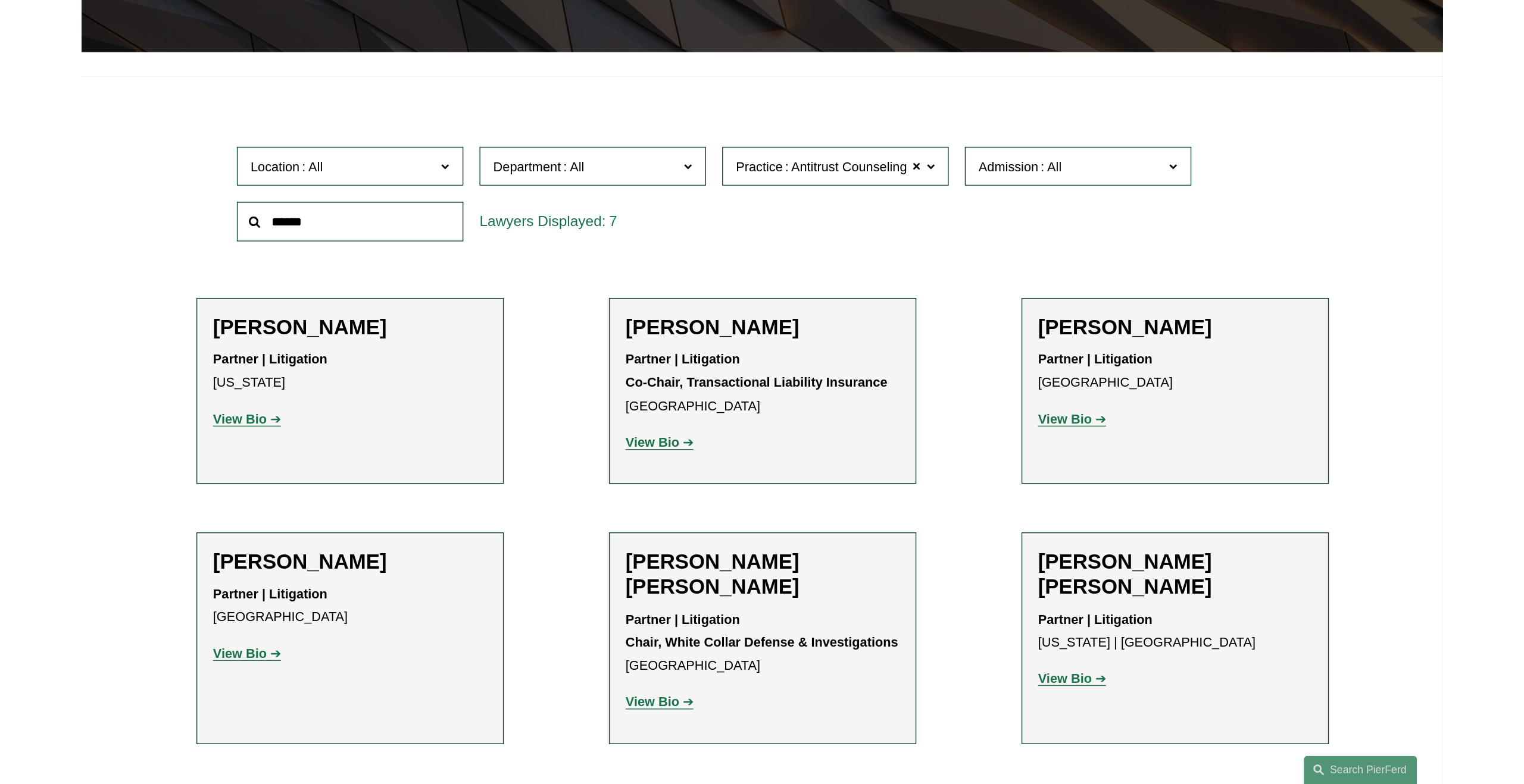
scroll to position [333, 0]
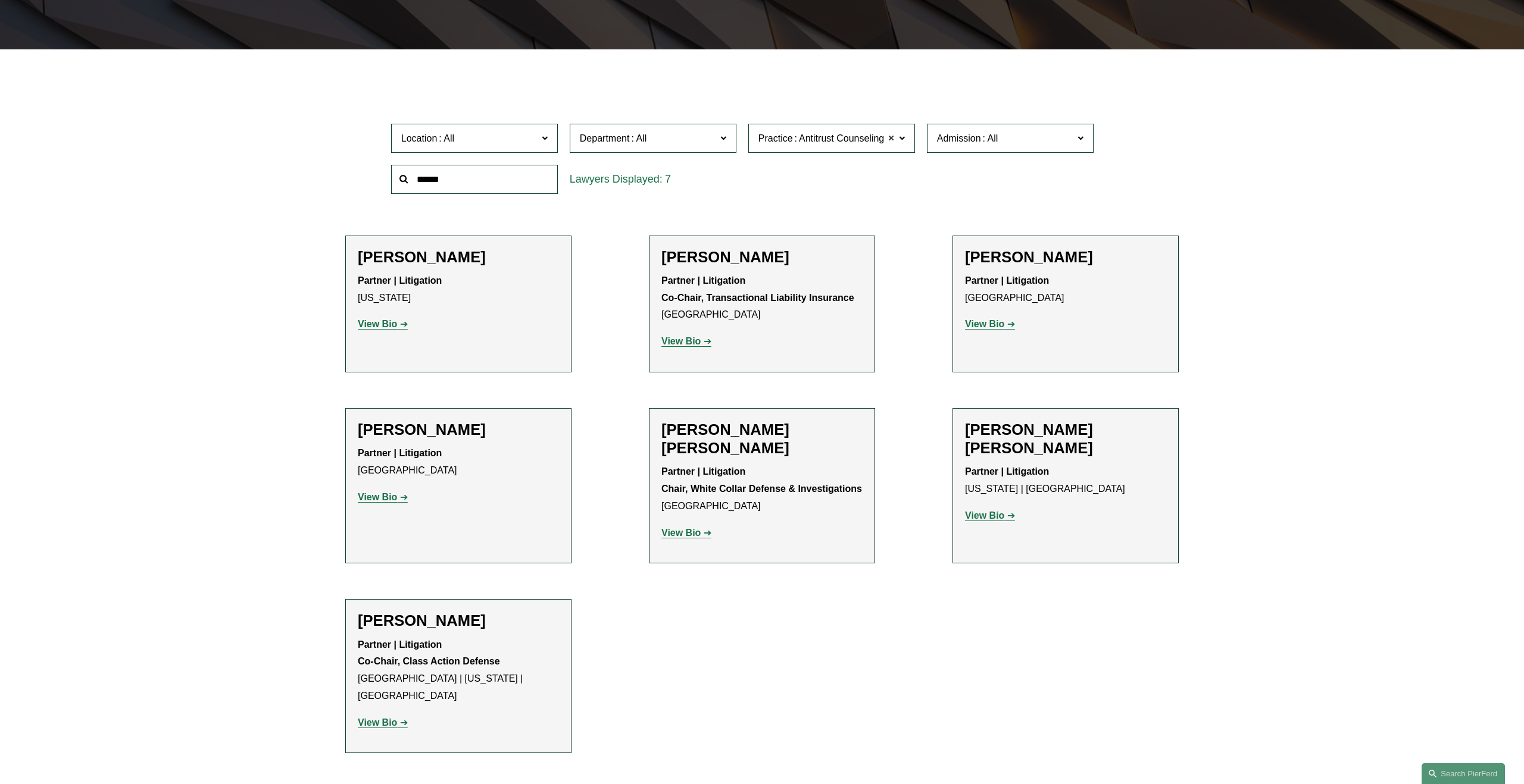
click at [890, 137] on span at bounding box center [891, 139] width 7 height 15
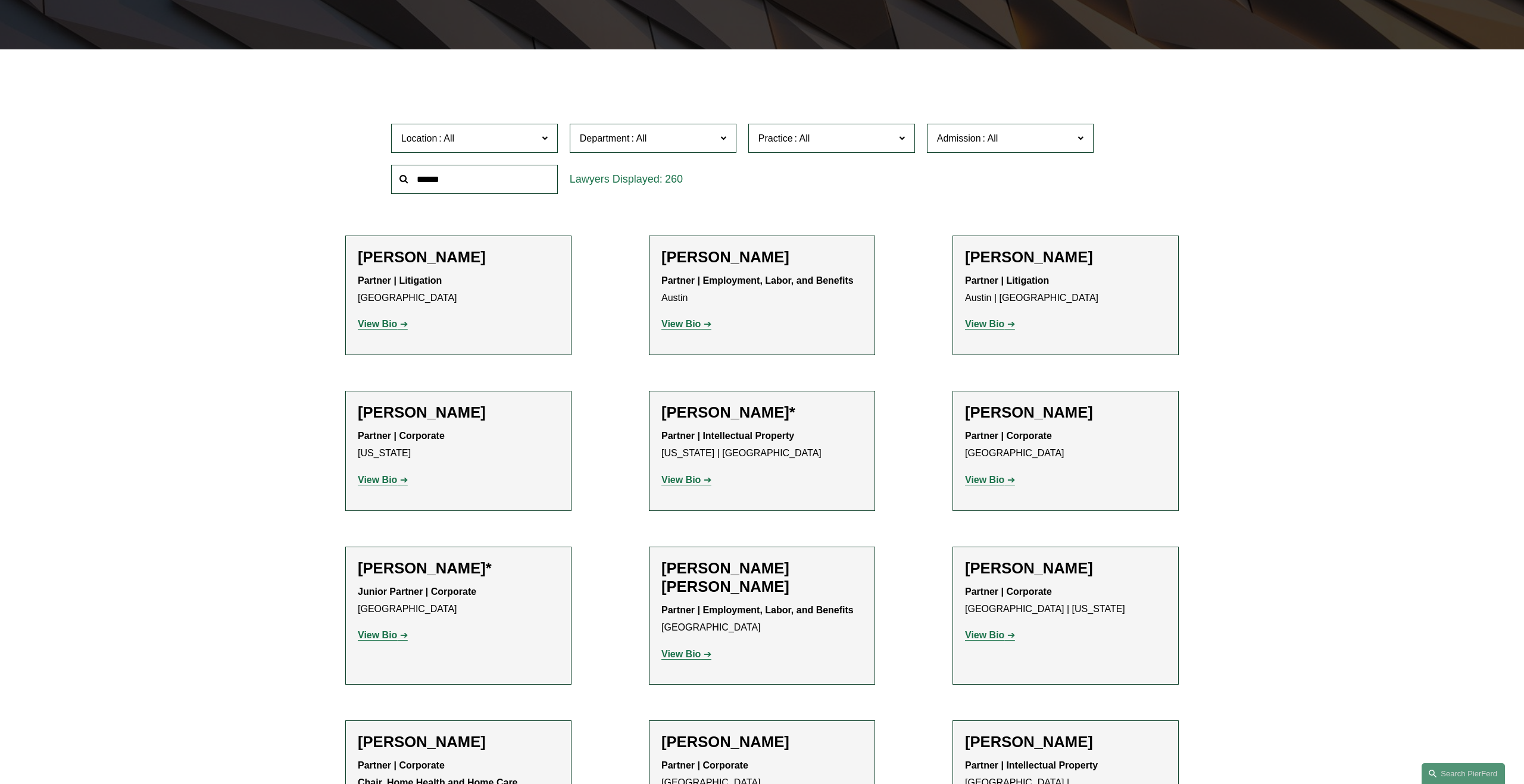
click at [901, 138] on span at bounding box center [901, 138] width 6 height 15
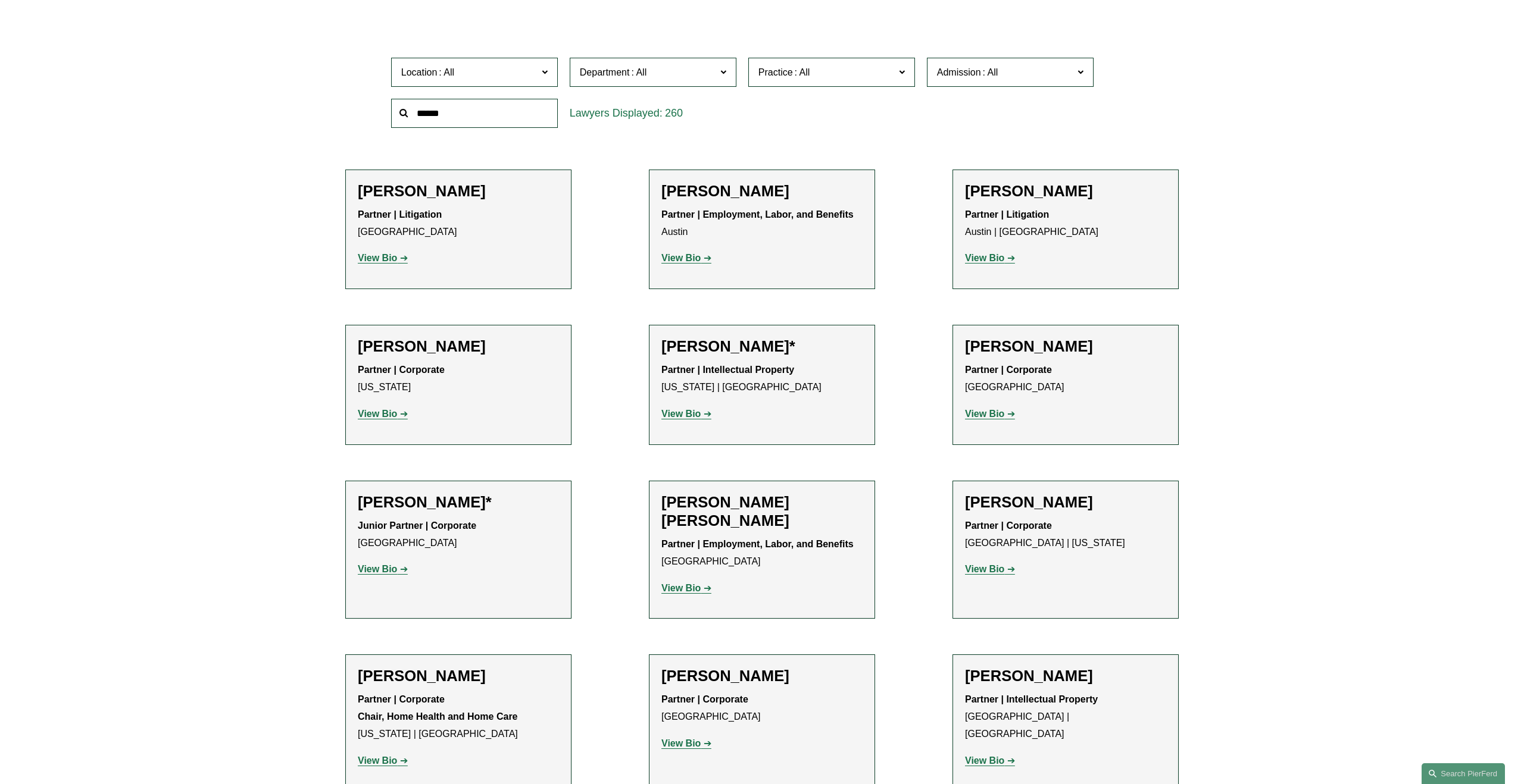
scroll to position [405, 0]
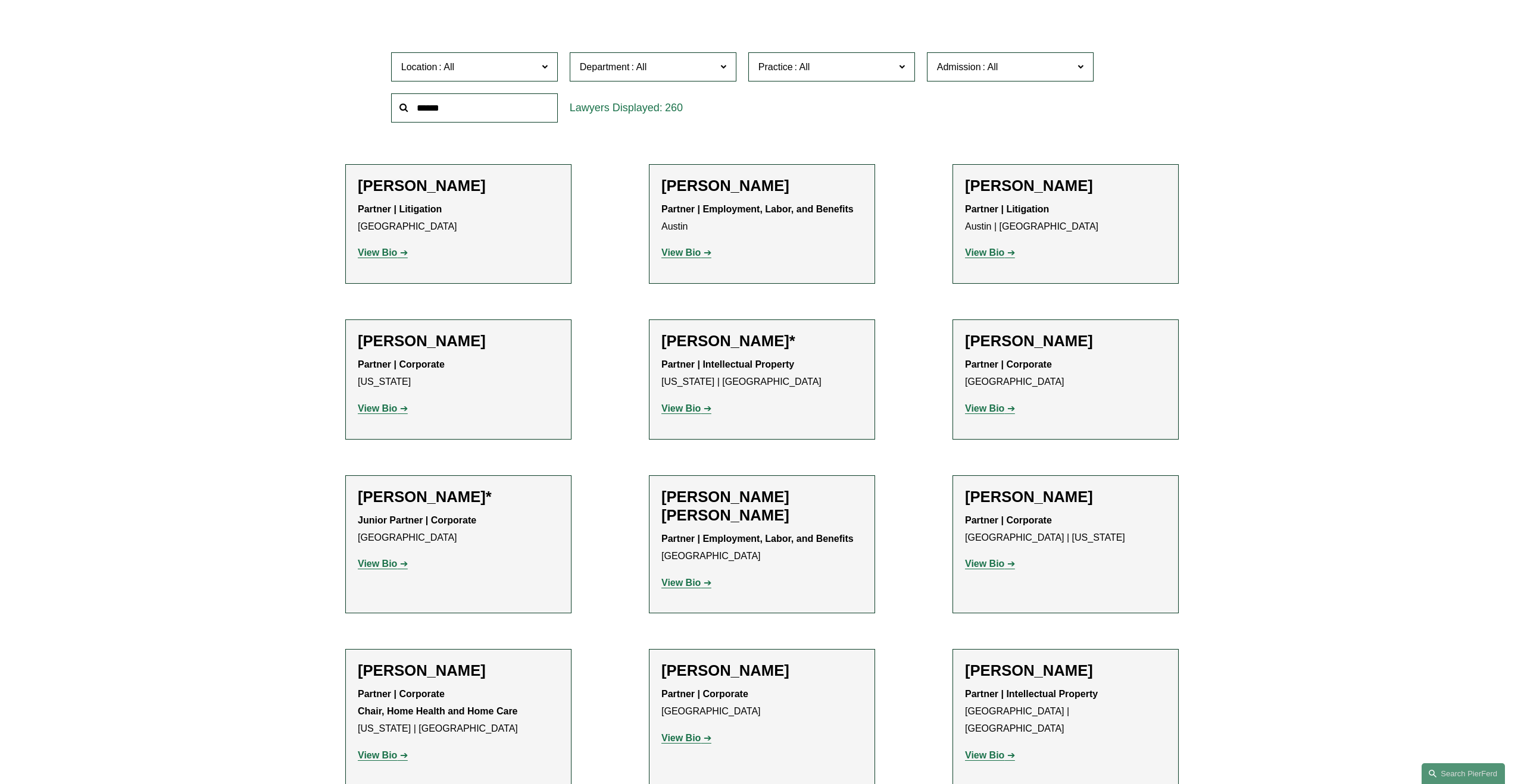
drag, startPoint x: 910, startPoint y: 60, endPoint x: 1295, endPoint y: 267, distance: 437.1
click at [1001, 262] on li "[PERSON_NAME] Partner | Litigation Austin | [GEOGRAPHIC_DATA] View Bio Location…" at bounding box center [1065, 224] width 226 height 120
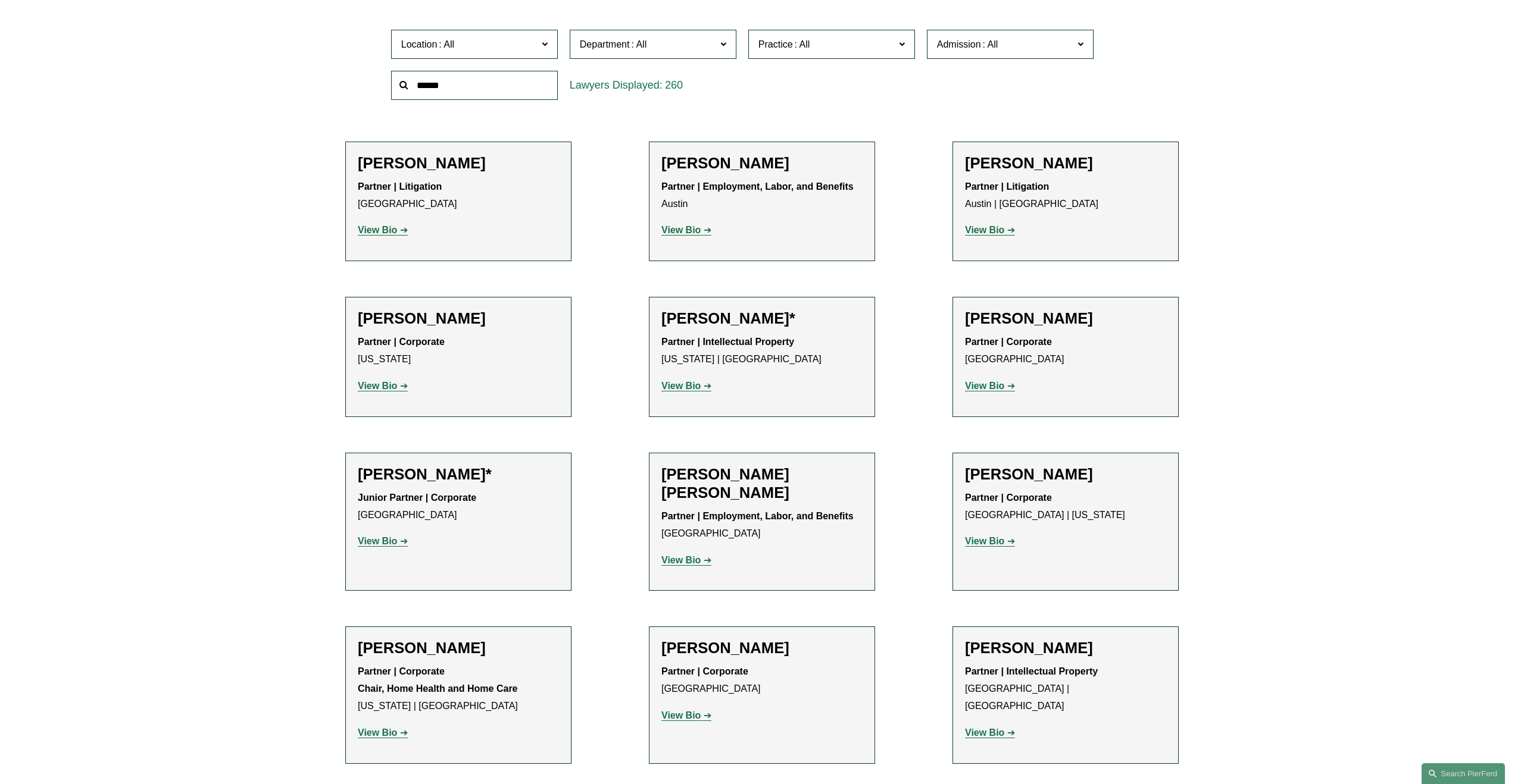
scroll to position [428, 0]
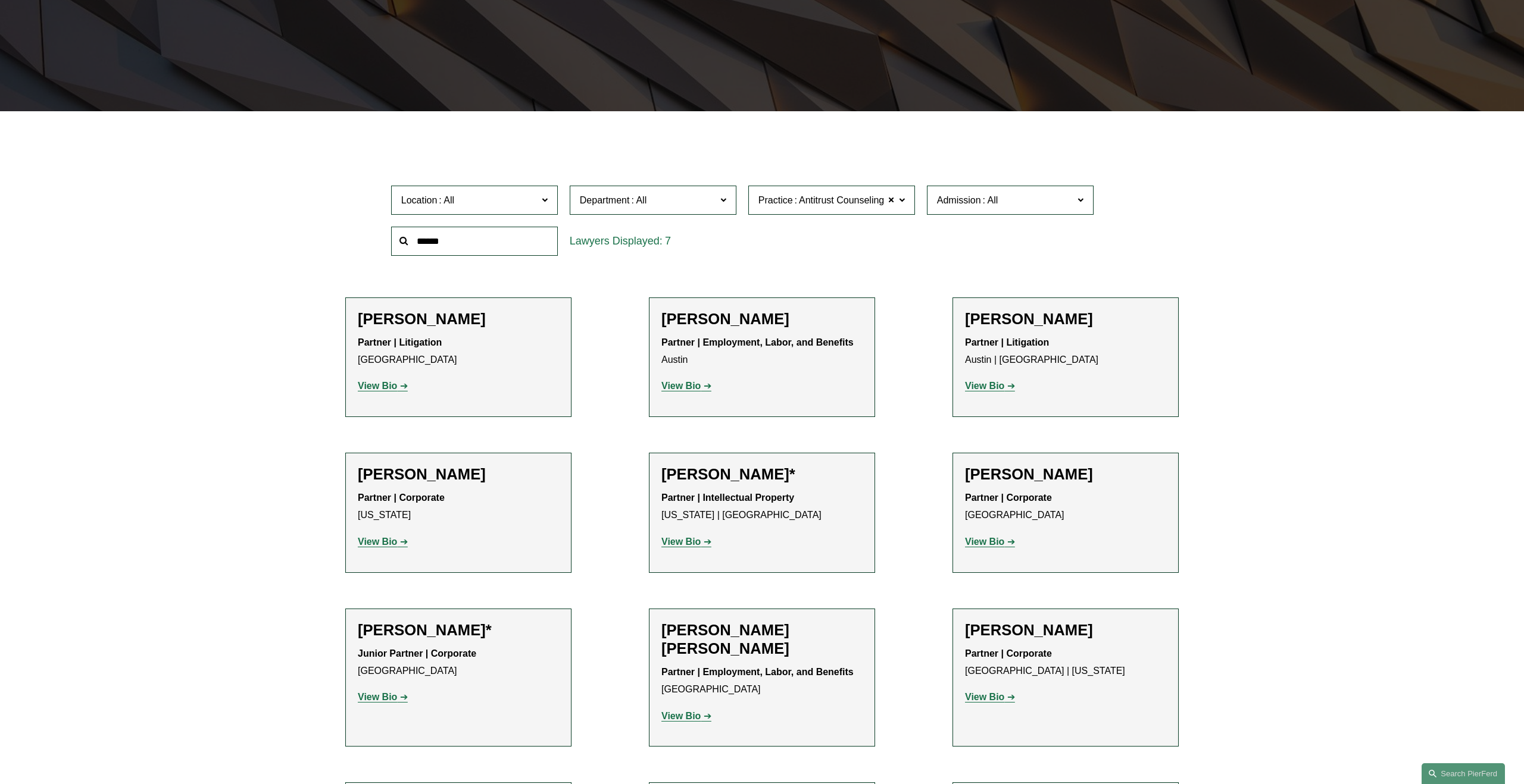
scroll to position [267, 0]
